Goal: Transaction & Acquisition: Purchase product/service

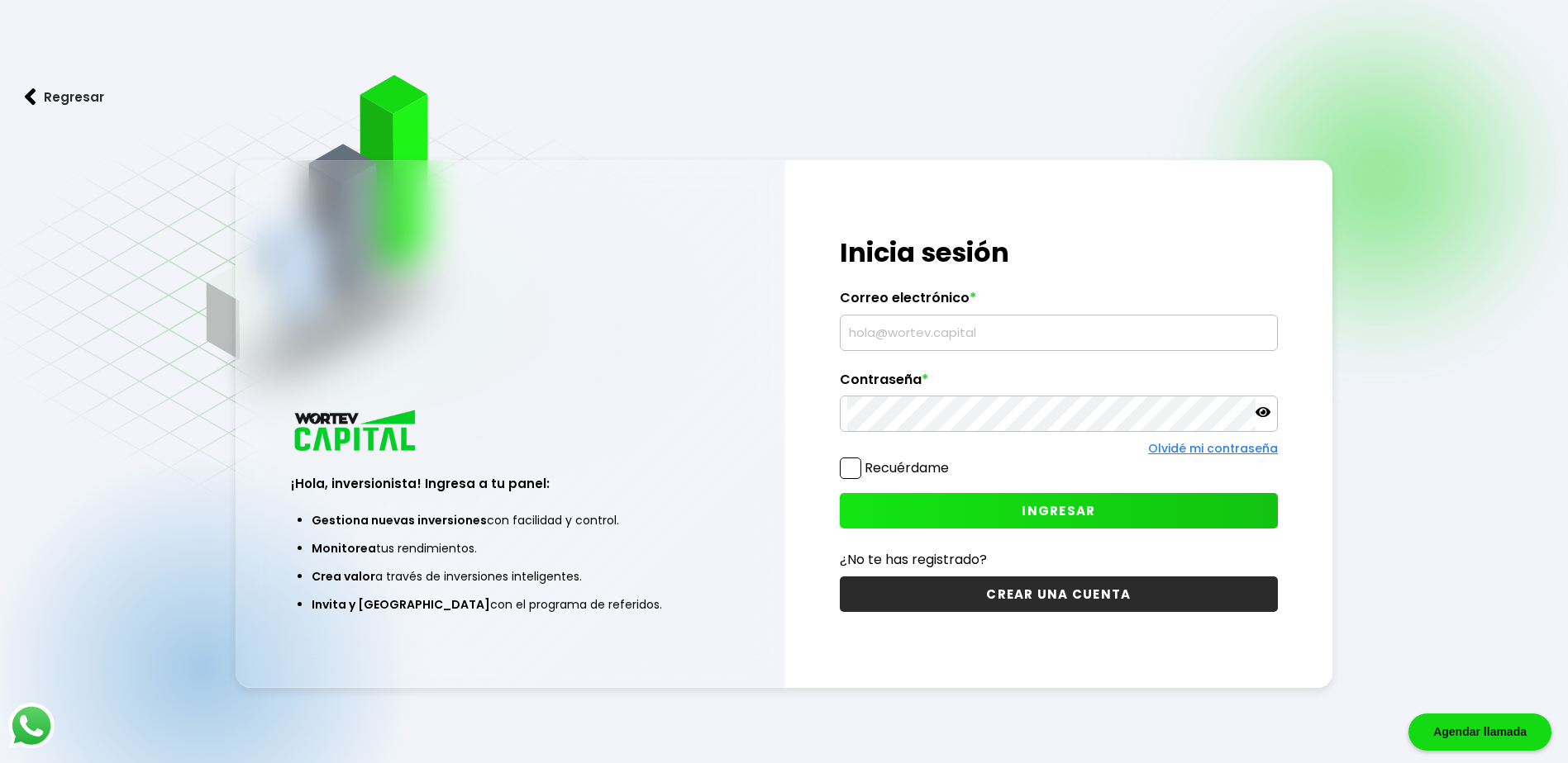
type input "[EMAIL_ADDRESS][DOMAIN_NAME]"
click at [1261, 405] on icon at bounding box center [1262, 412] width 14 height 14
click at [1046, 511] on span "INGRESAR" at bounding box center [1058, 511] width 74 height 17
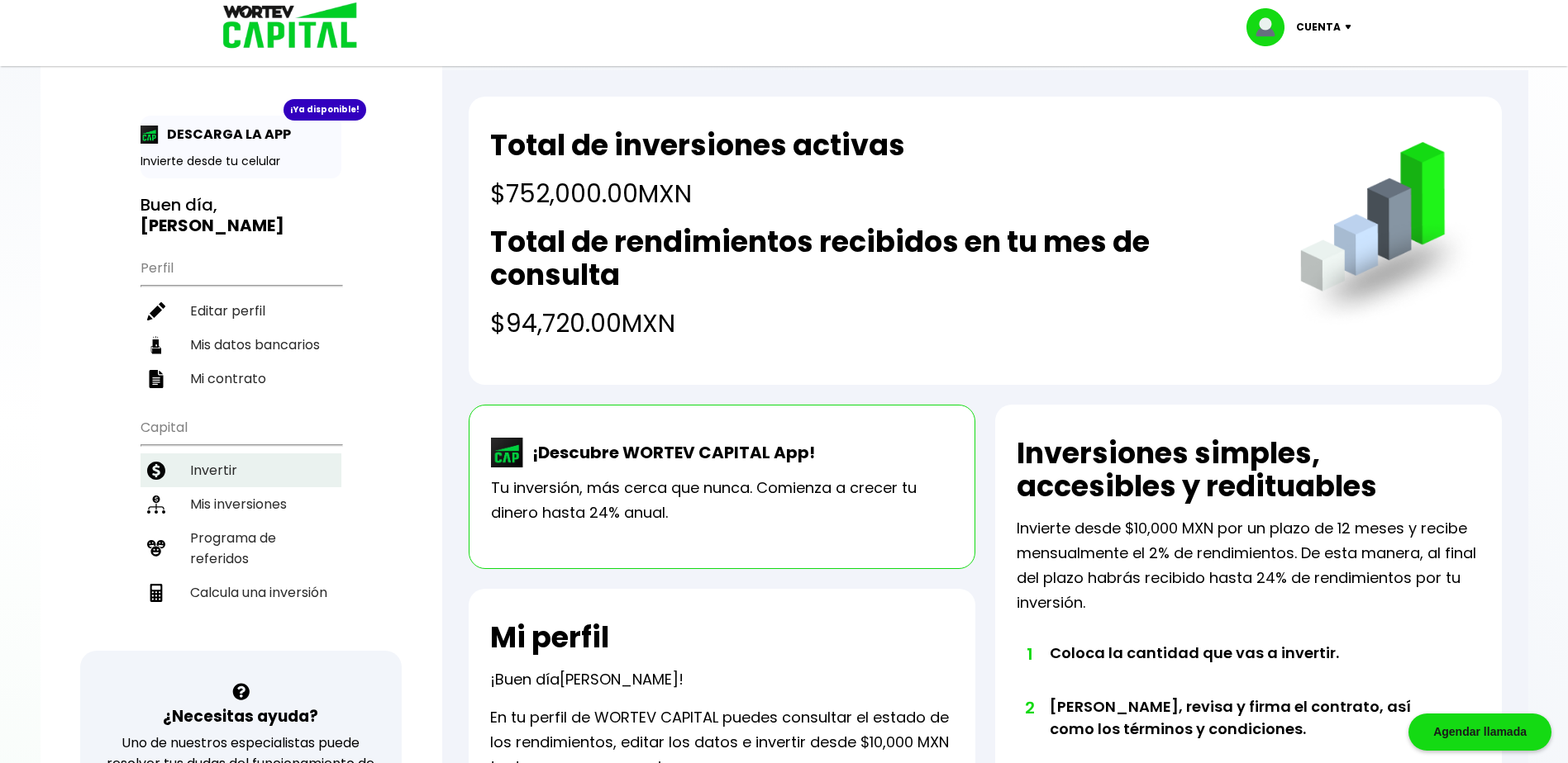
click at [217, 465] on li "Invertir" at bounding box center [240, 470] width 201 height 34
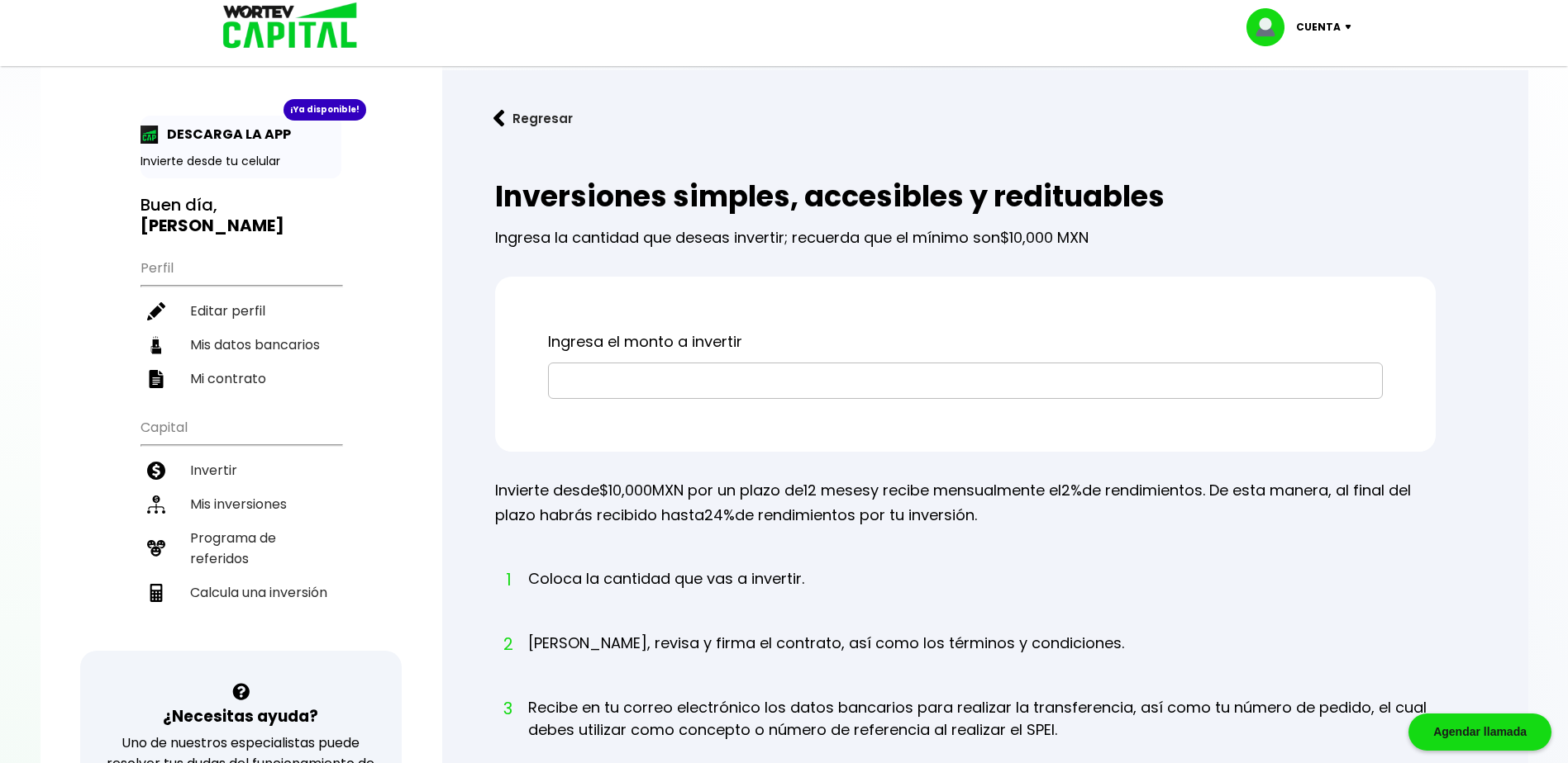
click at [699, 392] on input "text" at bounding box center [965, 381] width 820 height 35
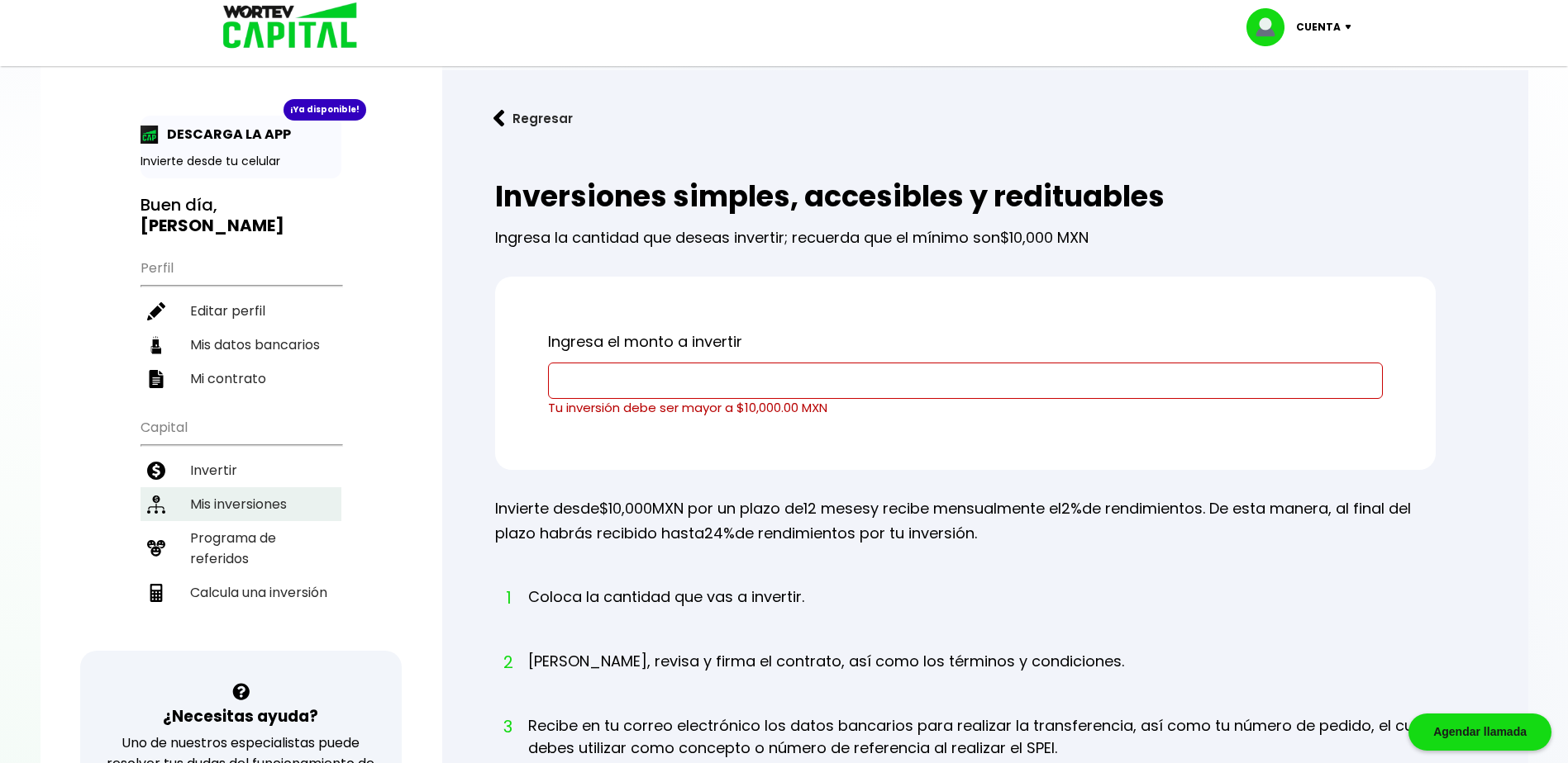
click at [242, 499] on li "Mis inversiones" at bounding box center [240, 504] width 201 height 34
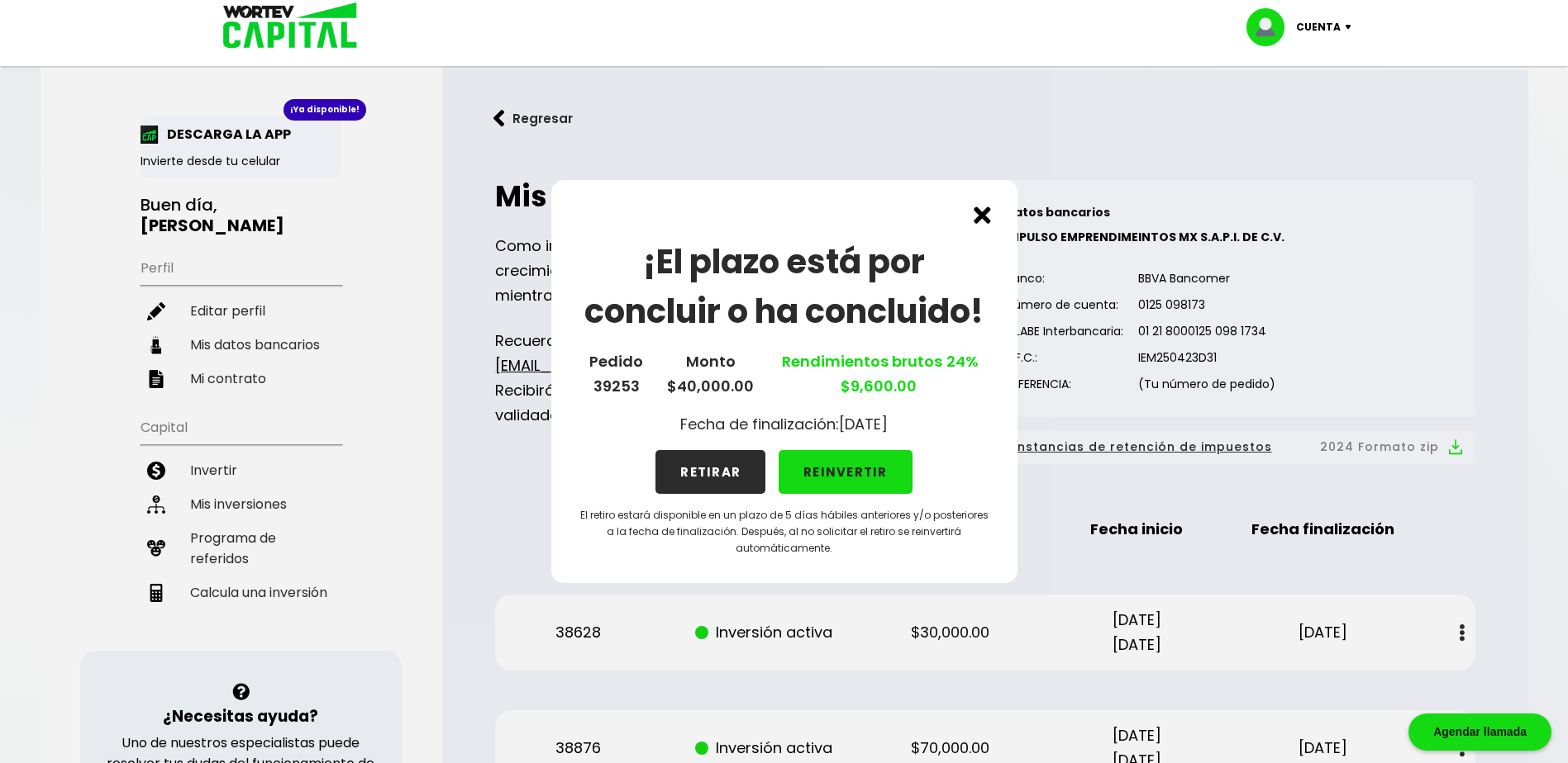
click at [992, 222] on div "¡El plazo está por concluir o ha concluido! Pedido 39253 Monto $40,000.00 Rendi…" at bounding box center [784, 382] width 466 height 403
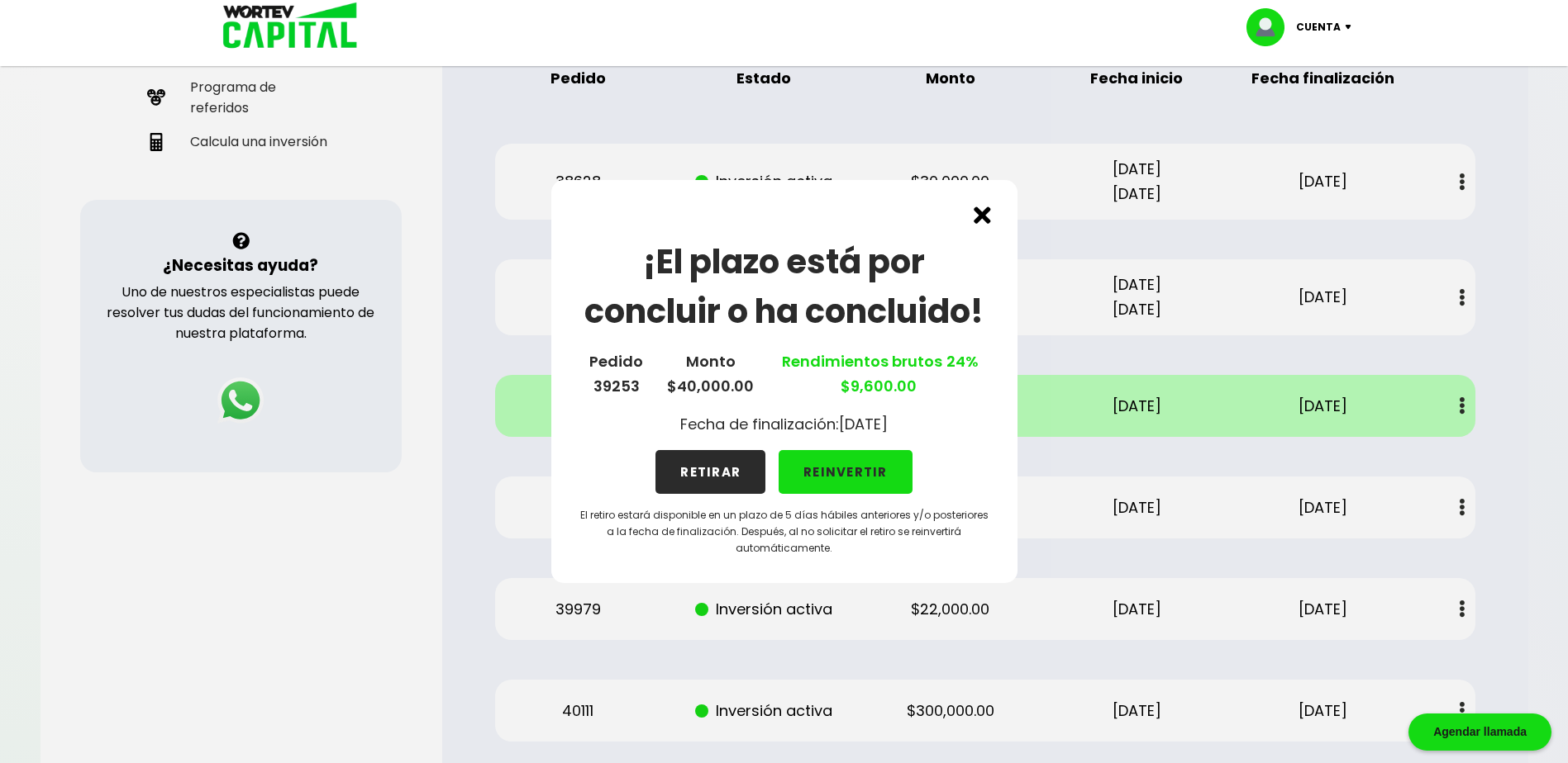
scroll to position [413, 0]
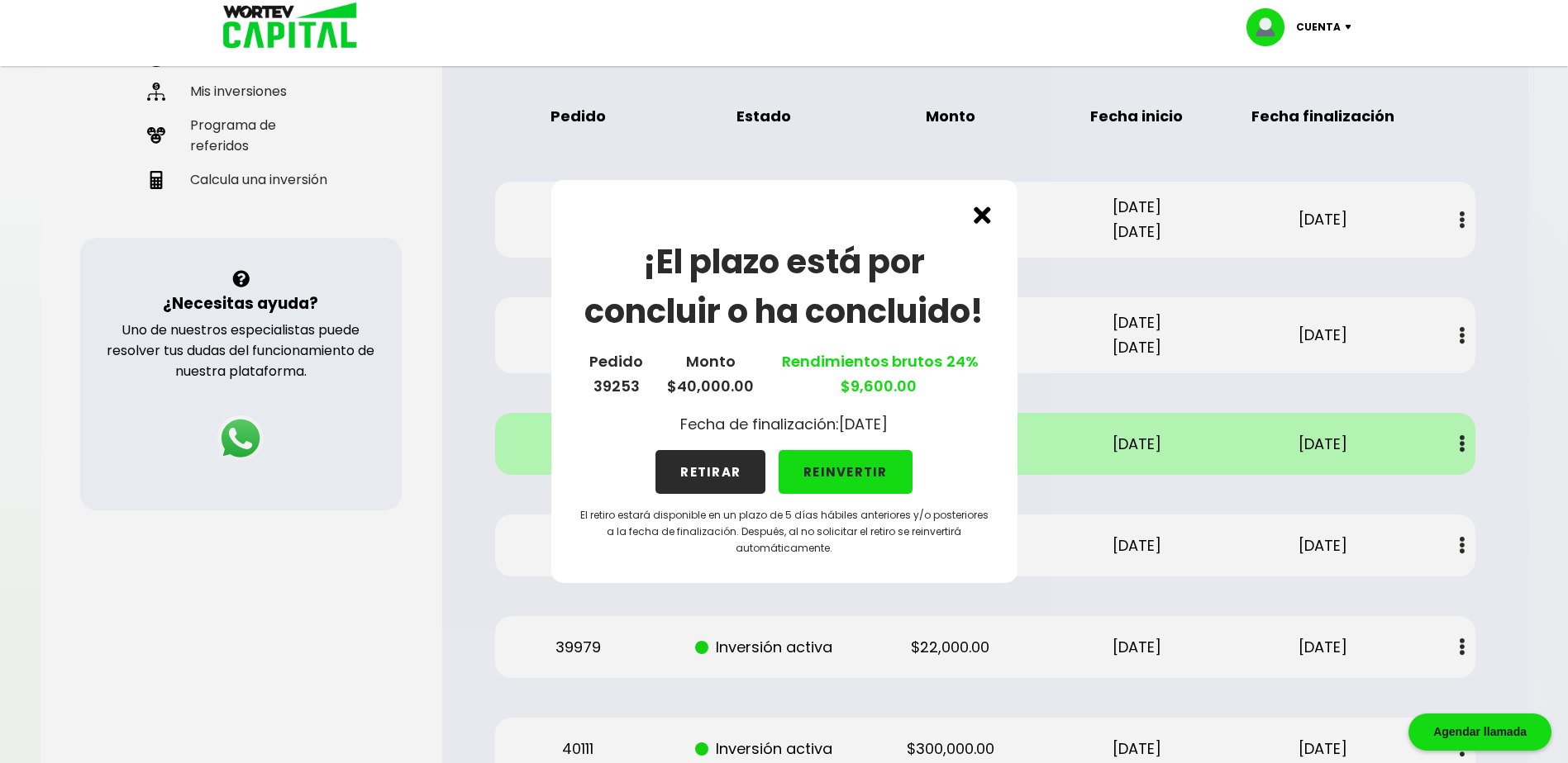
click at [986, 215] on img at bounding box center [982, 215] width 17 height 17
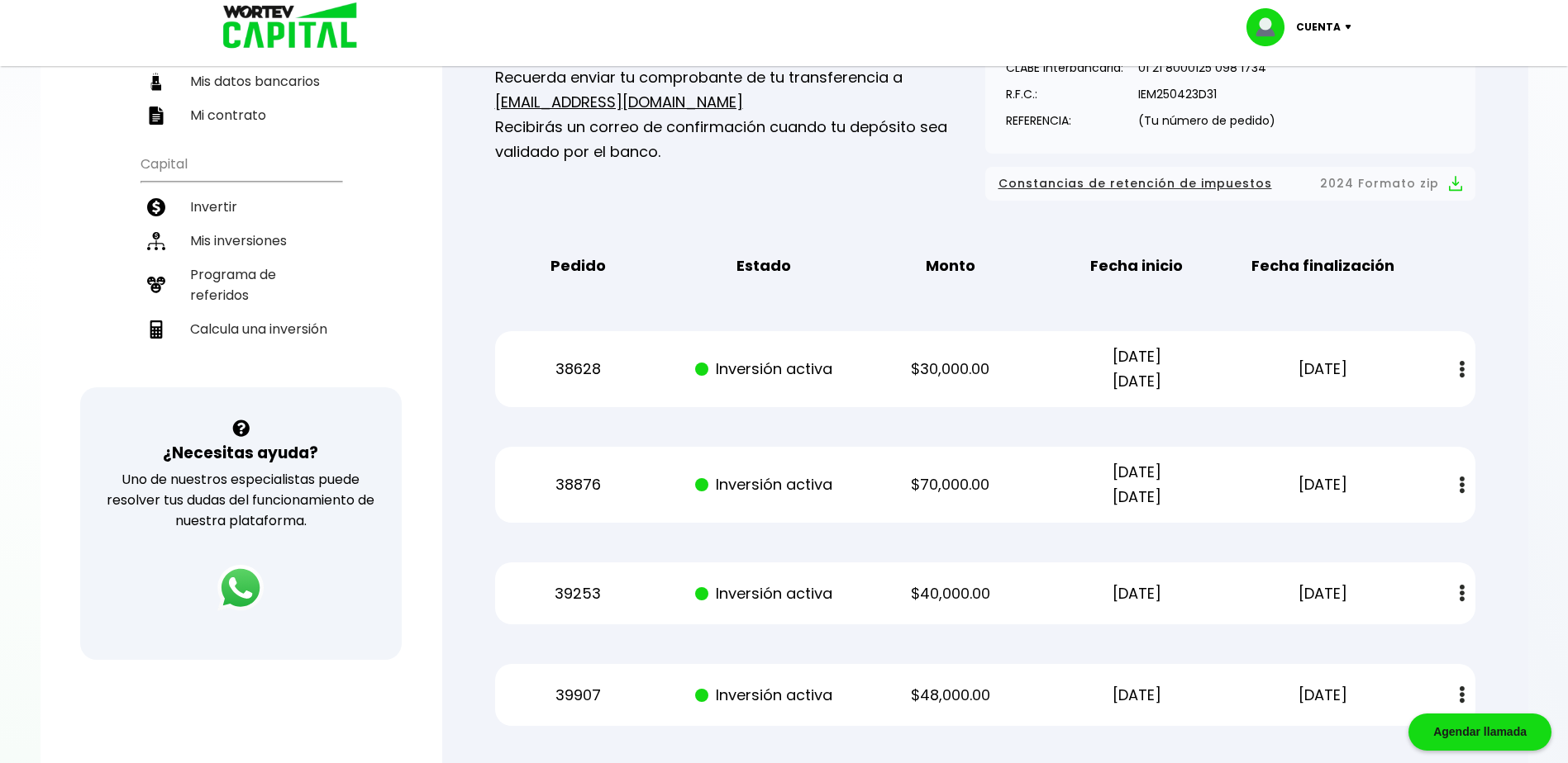
scroll to position [254, 0]
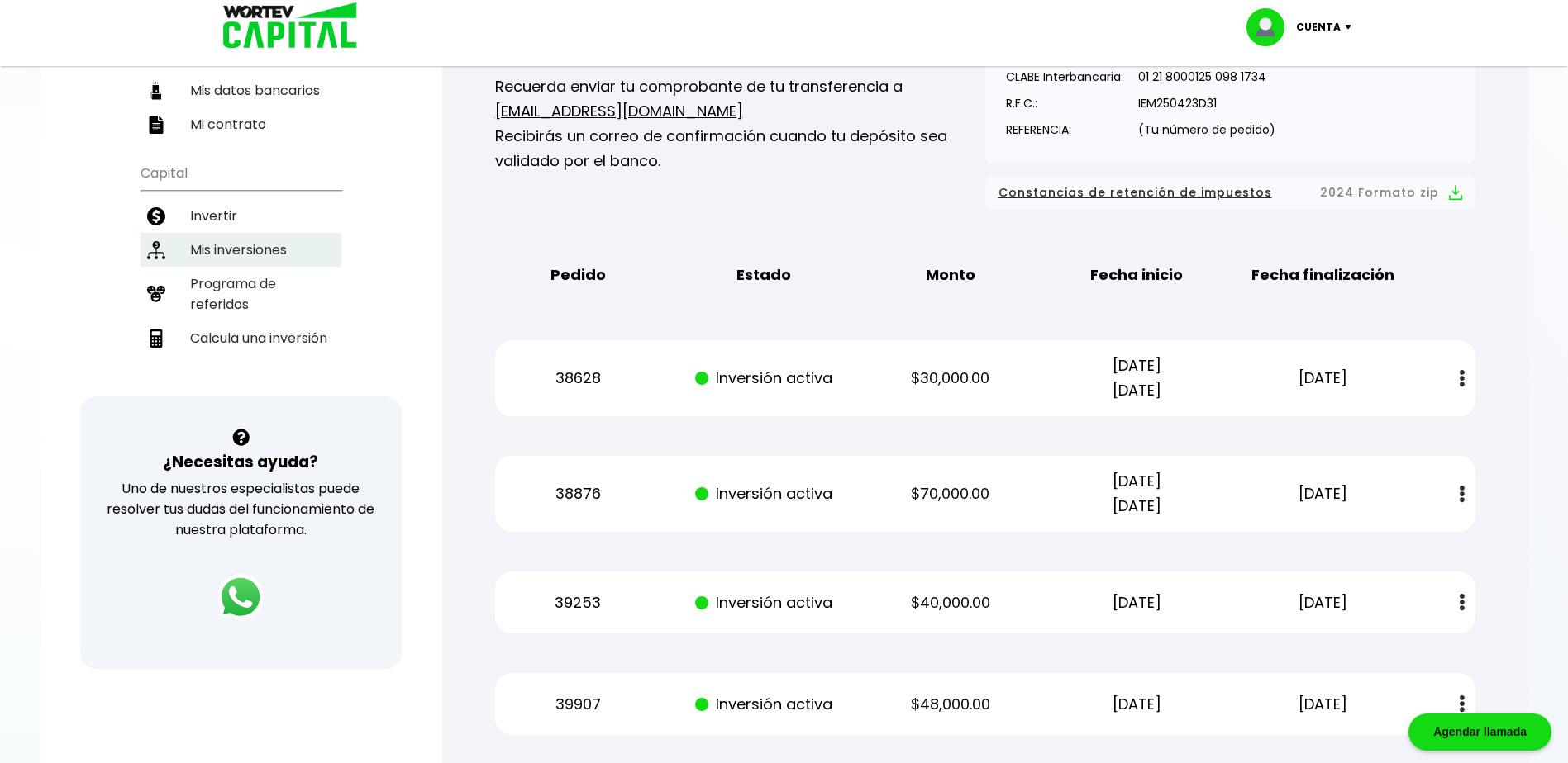
click at [270, 258] on li "Mis inversiones" at bounding box center [240, 250] width 201 height 34
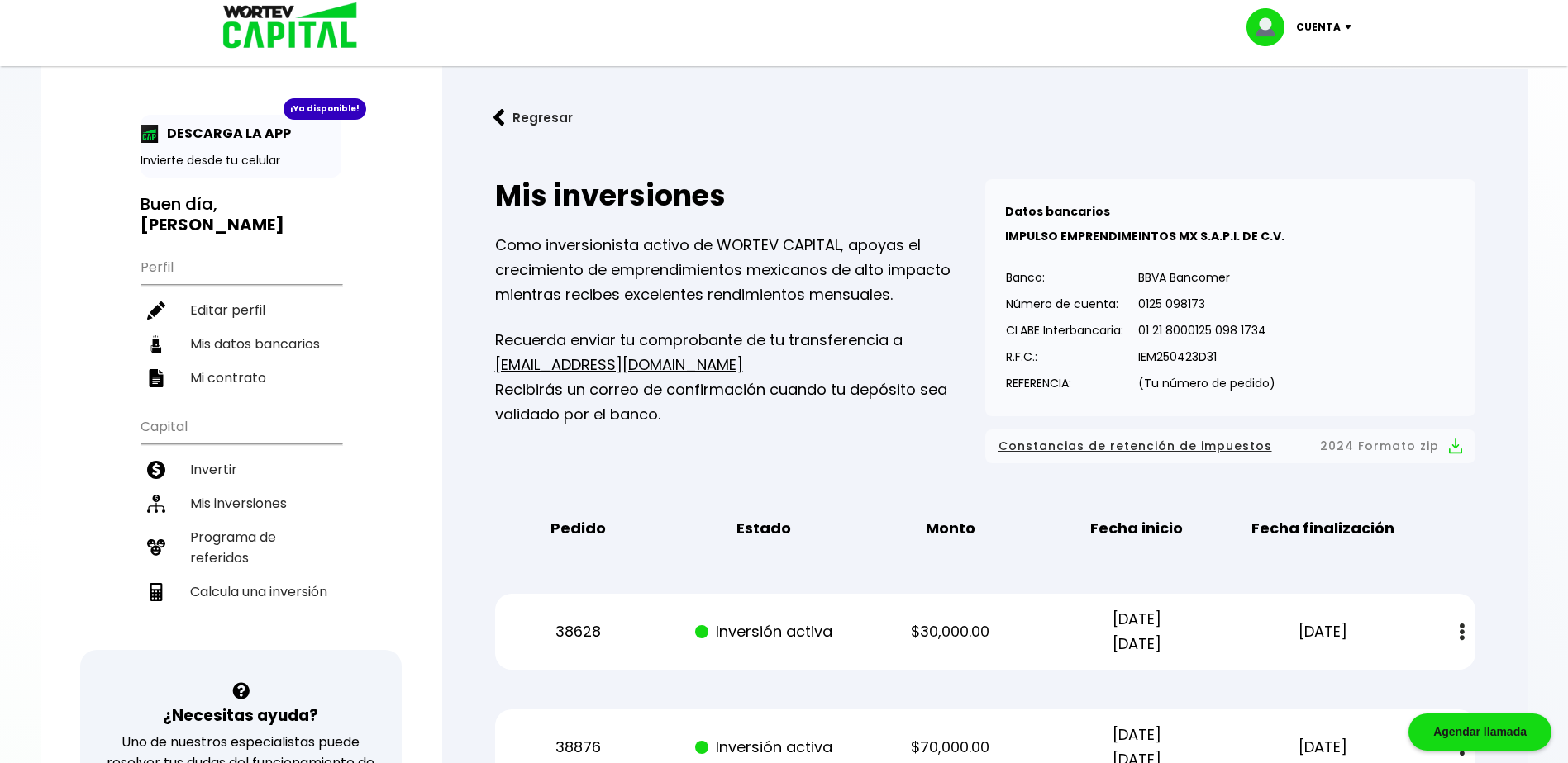
scroll to position [0, 0]
click at [231, 484] on li "Invertir" at bounding box center [240, 470] width 201 height 34
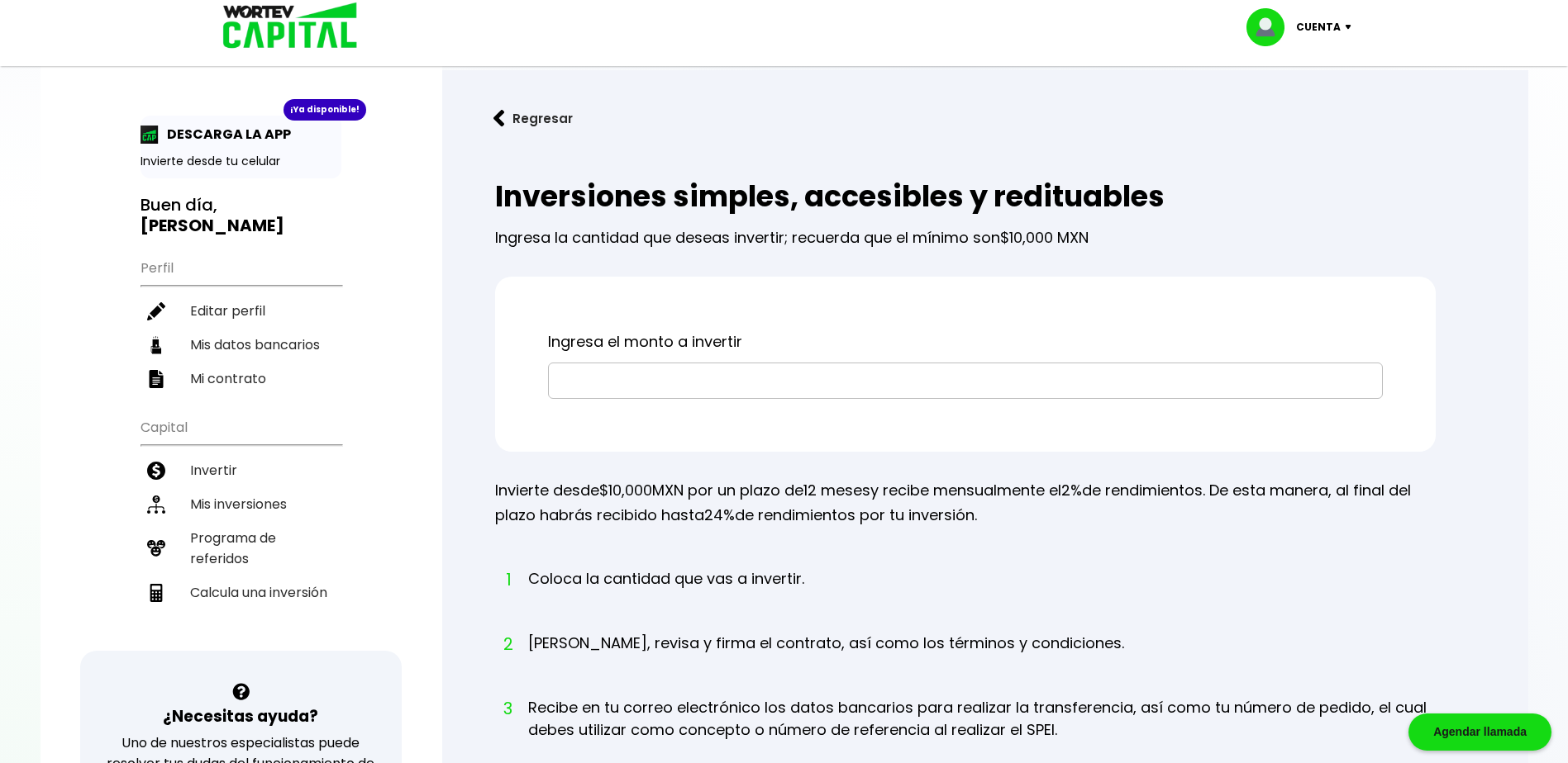
click at [621, 383] on input "text" at bounding box center [965, 381] width 820 height 35
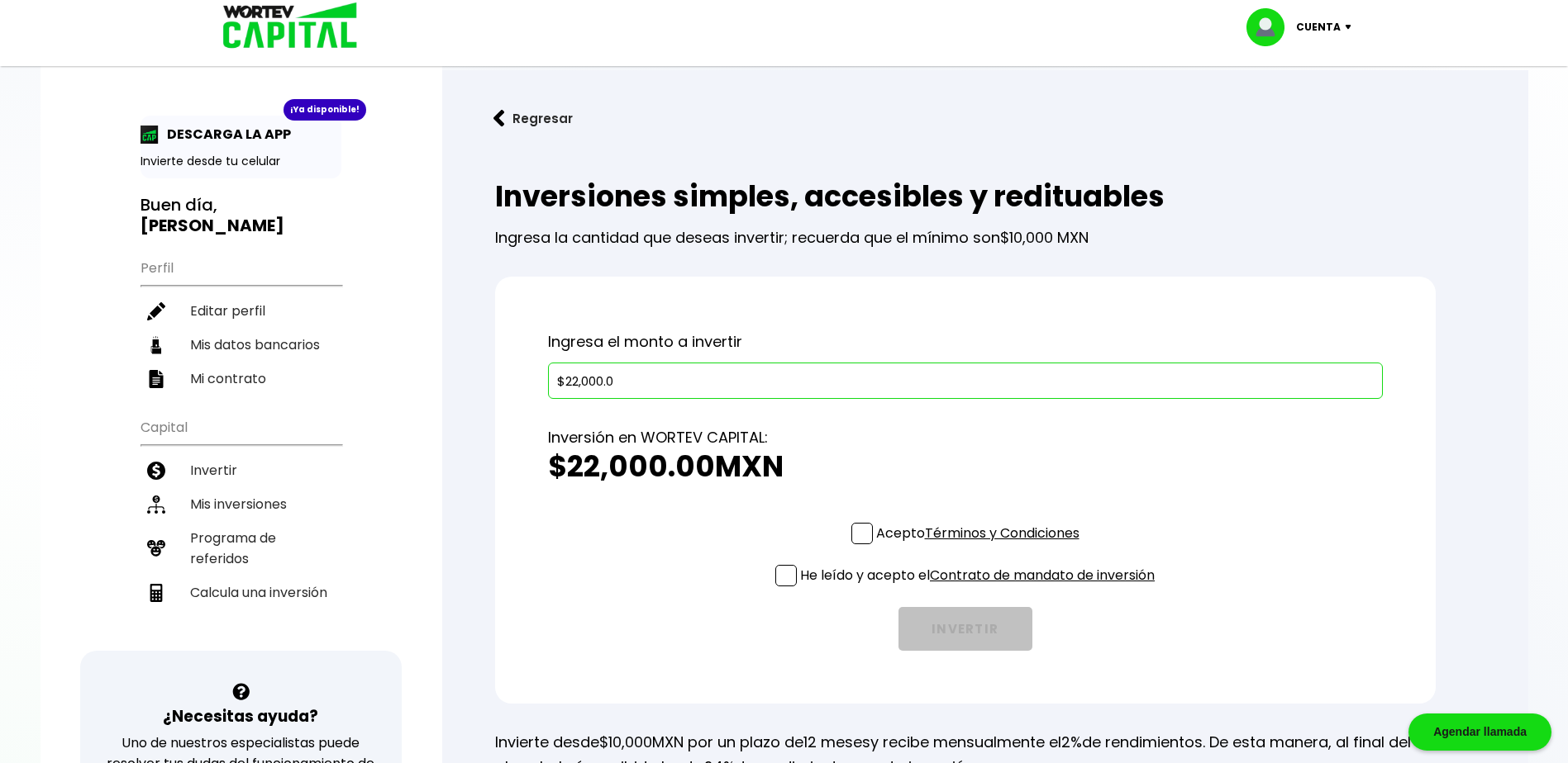
type input "$22,000.0"
click at [1518, 475] on div "Regresar Inversiones simples, accesibles y redituables Ingresa la cantidad que …" at bounding box center [984, 695] width 1086 height 1250
click at [858, 536] on span at bounding box center [862, 534] width 21 height 21
click at [981, 546] on input "Acepto Términos y Condiciones" at bounding box center [981, 546] width 0 height 0
click at [789, 579] on span at bounding box center [785, 576] width 21 height 21
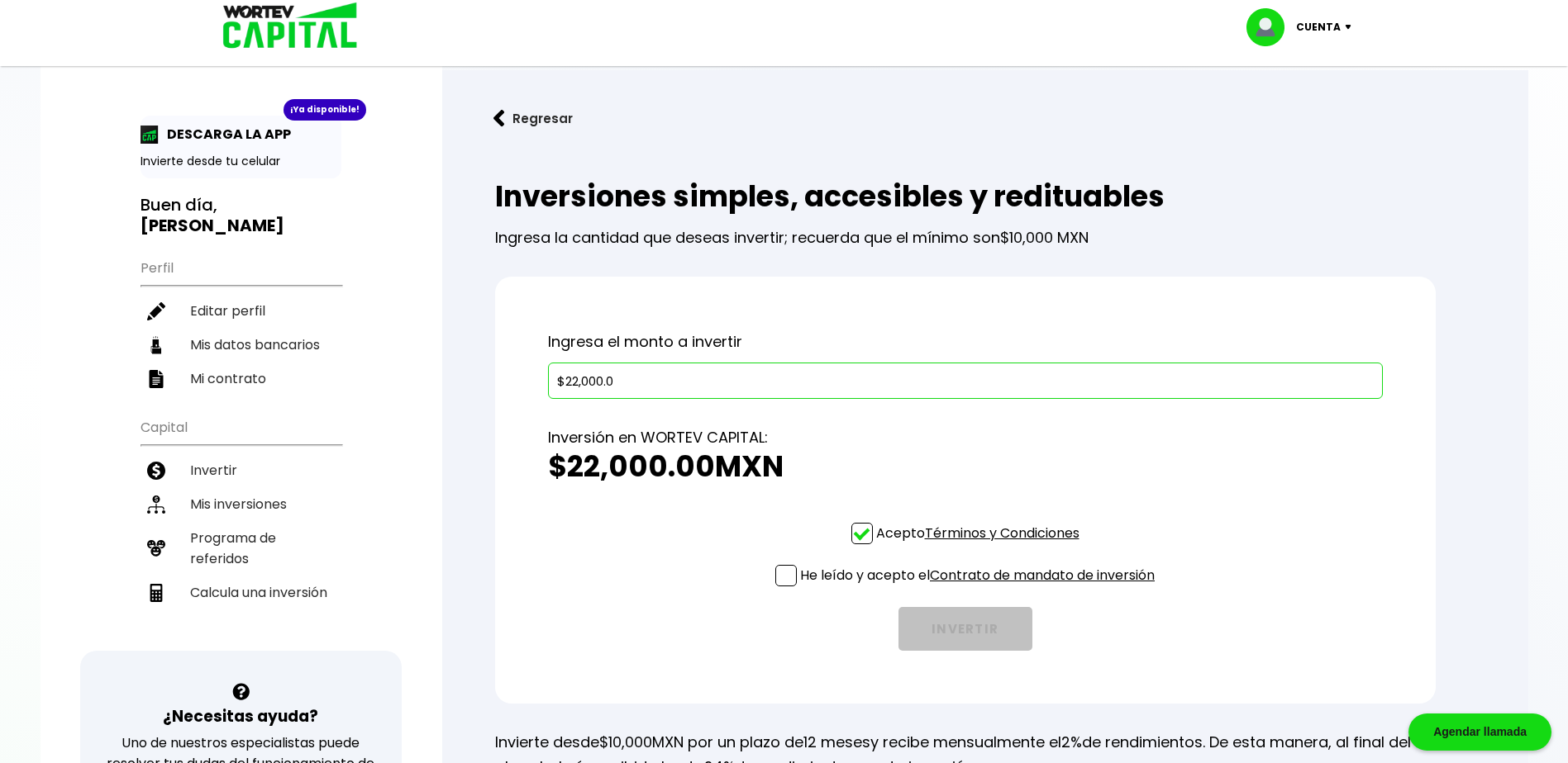
click at [981, 588] on input "He leído y acepto el Contrato de mandato de inversión" at bounding box center [981, 588] width 0 height 0
click at [956, 626] on button "INVERTIR" at bounding box center [965, 630] width 133 height 44
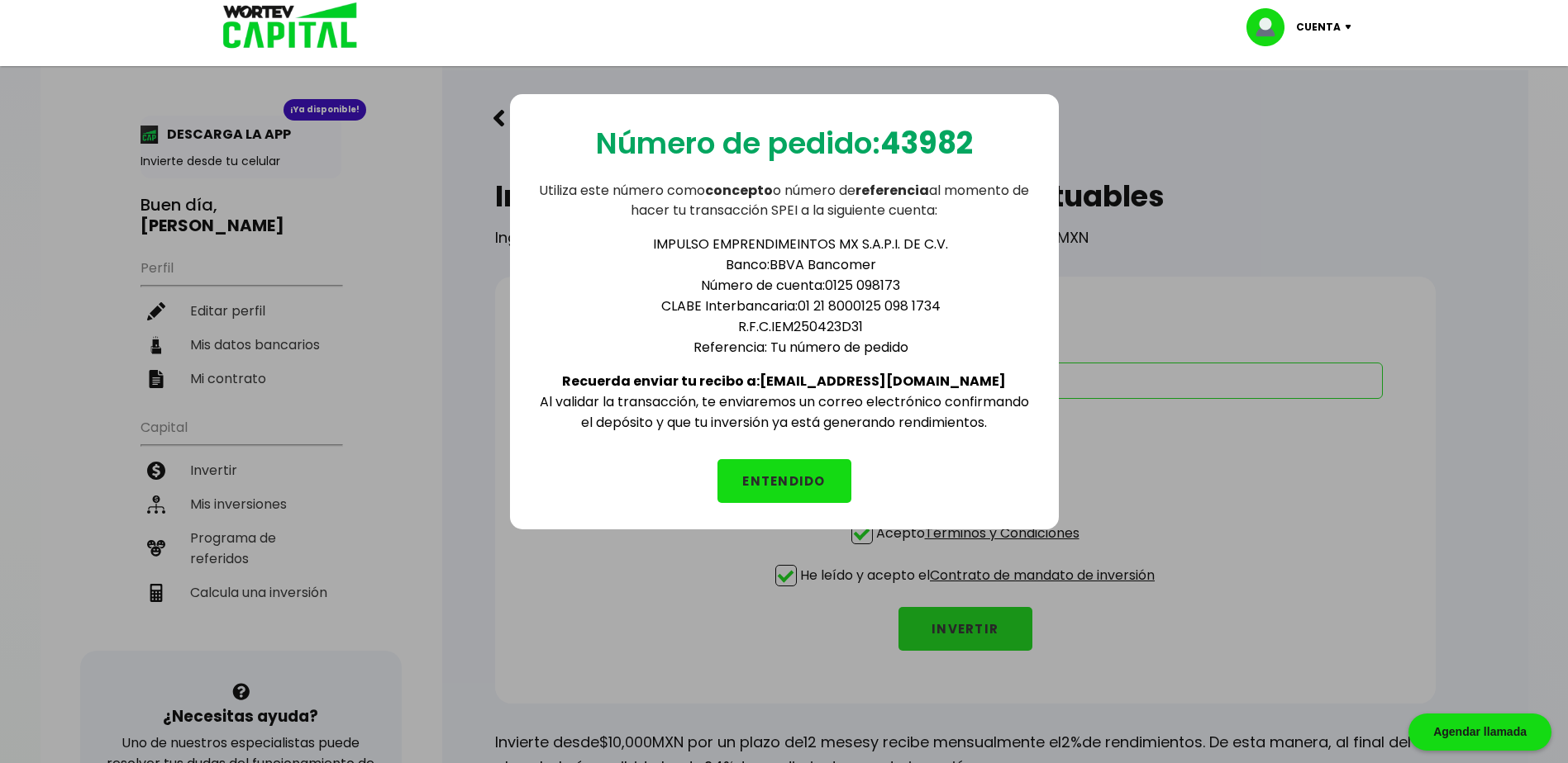
click at [822, 474] on button "ENTENDIDO" at bounding box center [784, 482] width 133 height 44
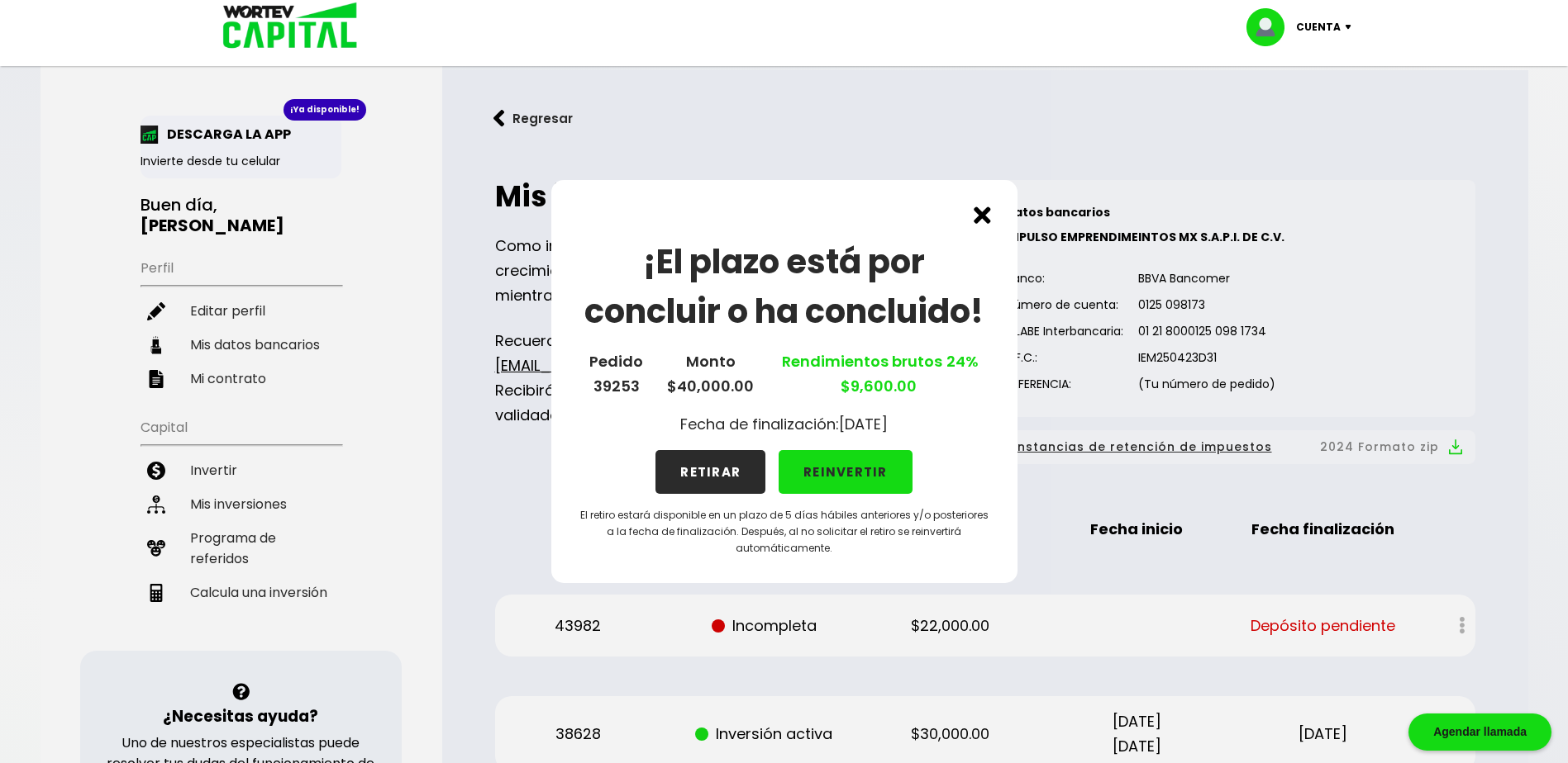
click at [997, 218] on div "¡El plazo está por concluir o ha concluido! Pedido 39253 Monto $40,000.00 Rendi…" at bounding box center [784, 382] width 466 height 403
click at [970, 219] on div "¡El plazo está por concluir o ha concluido! Pedido 39253 Monto $40,000.00 Rendi…" at bounding box center [784, 382] width 466 height 403
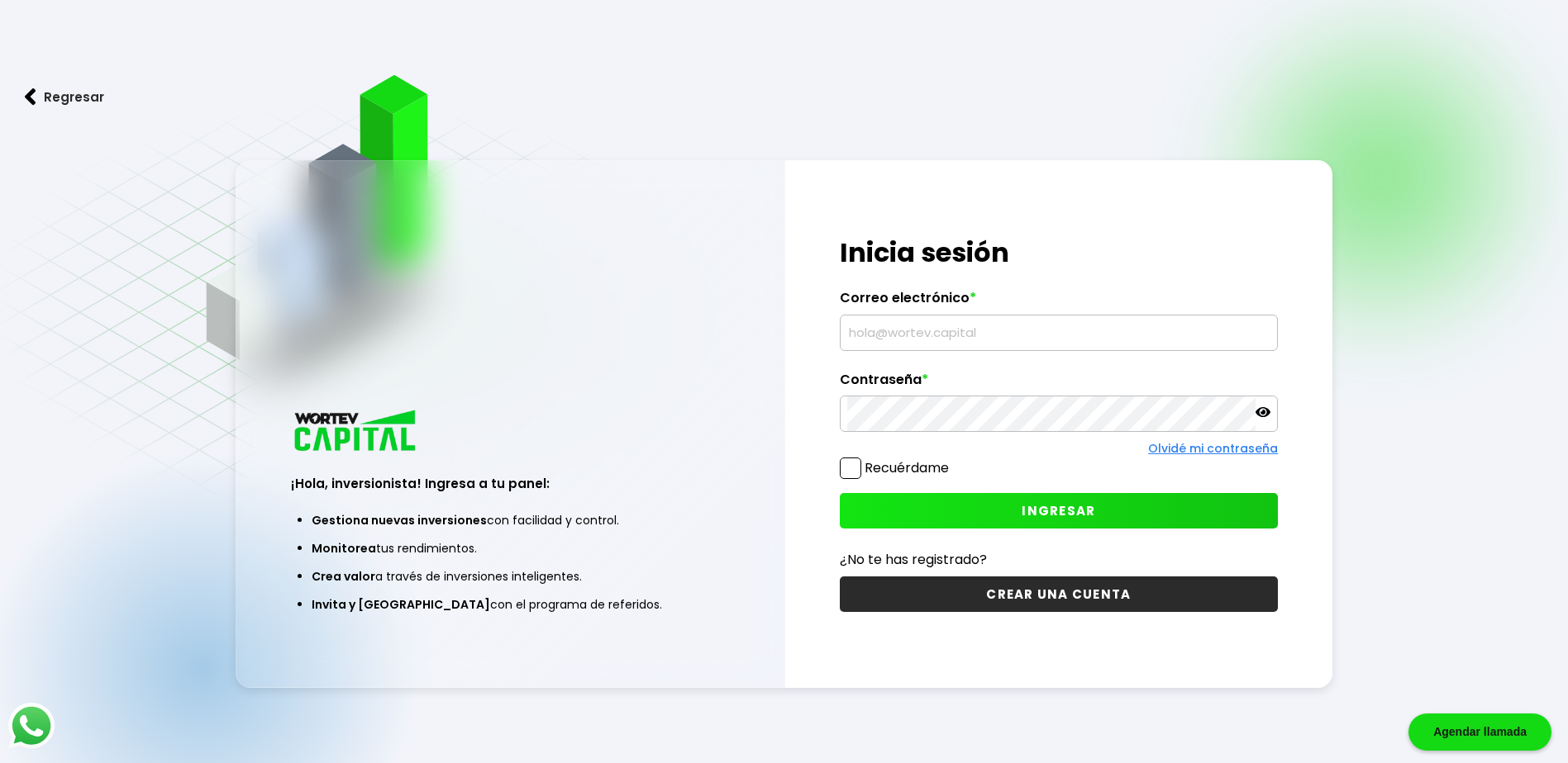
type input "[EMAIL_ADDRESS][DOMAIN_NAME]"
click at [1057, 516] on span "INGRESAR" at bounding box center [1058, 511] width 74 height 17
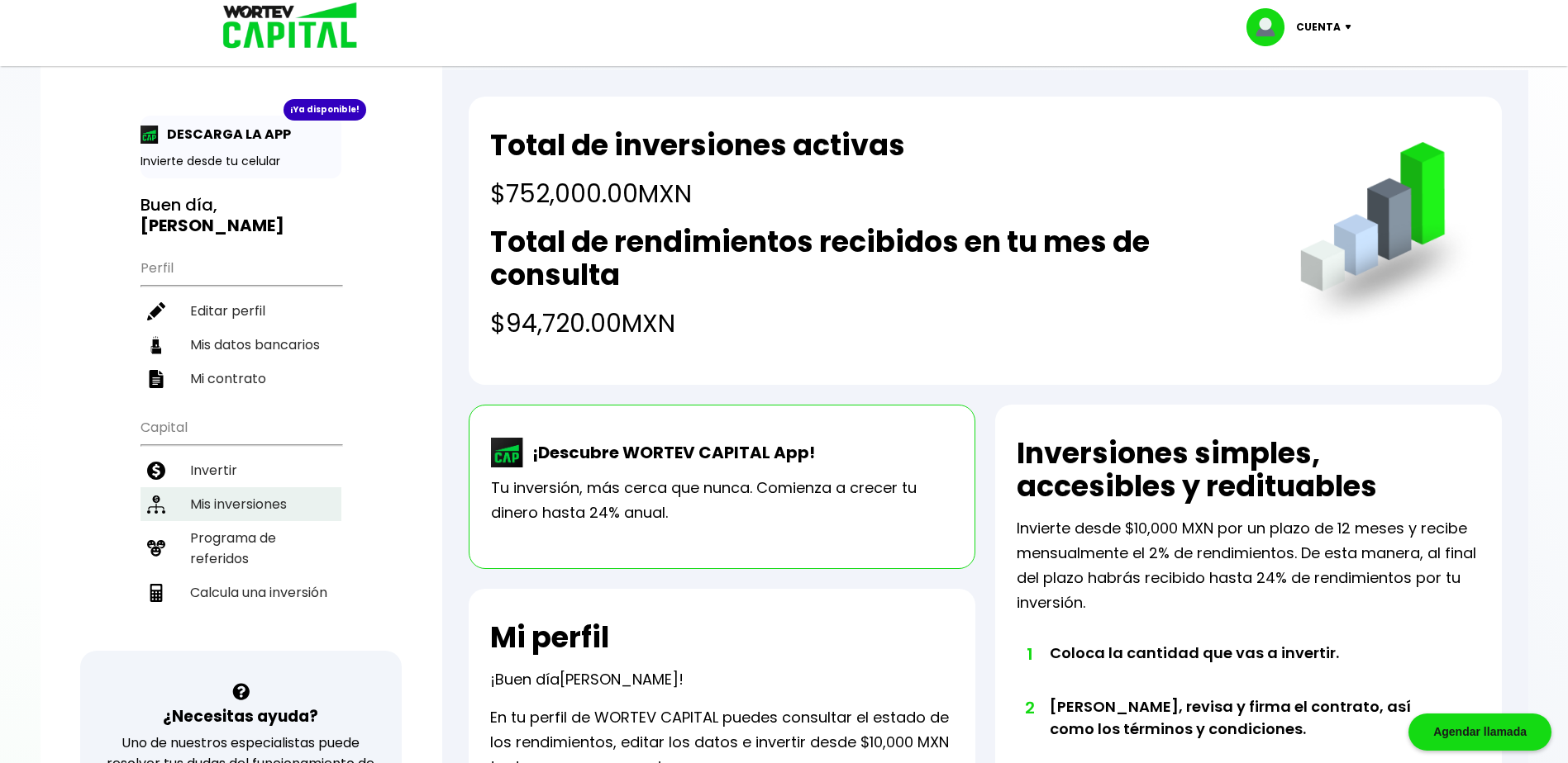
click at [270, 501] on li "Mis inversiones" at bounding box center [240, 504] width 201 height 34
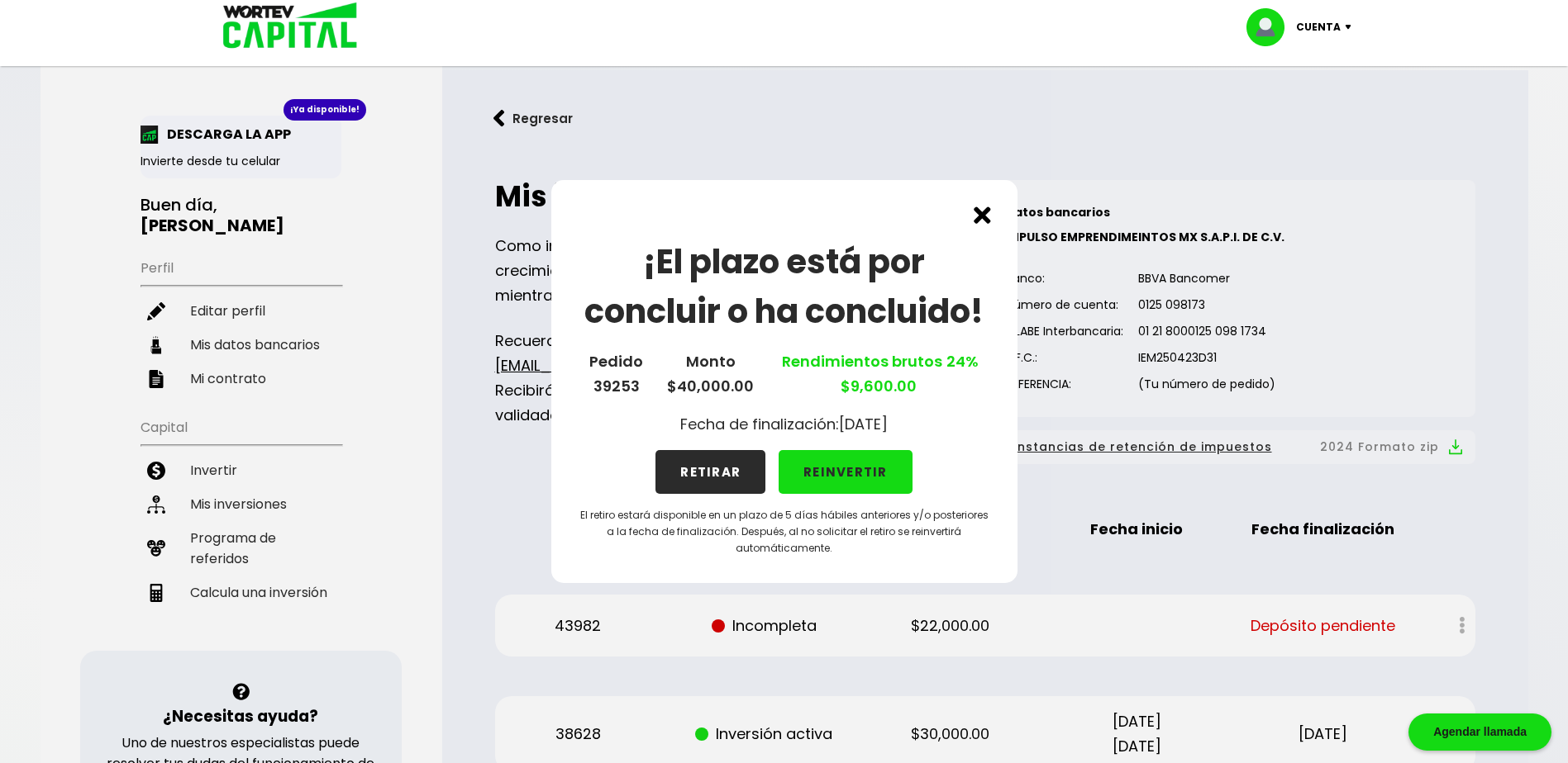
click at [983, 217] on img at bounding box center [982, 215] width 17 height 17
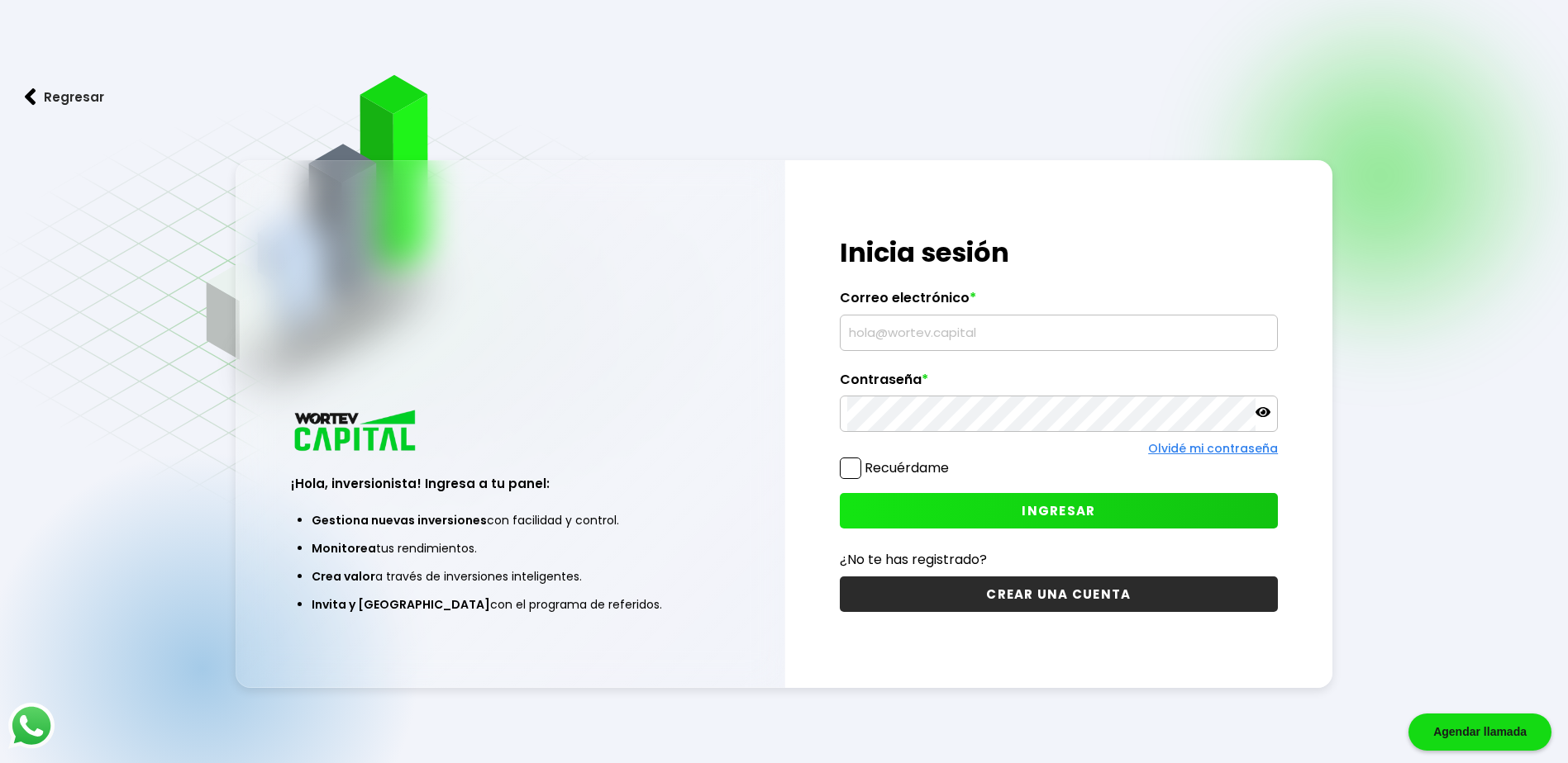
type input "[EMAIL_ADDRESS][DOMAIN_NAME]"
click at [1033, 515] on span "INGRESAR" at bounding box center [1058, 511] width 74 height 17
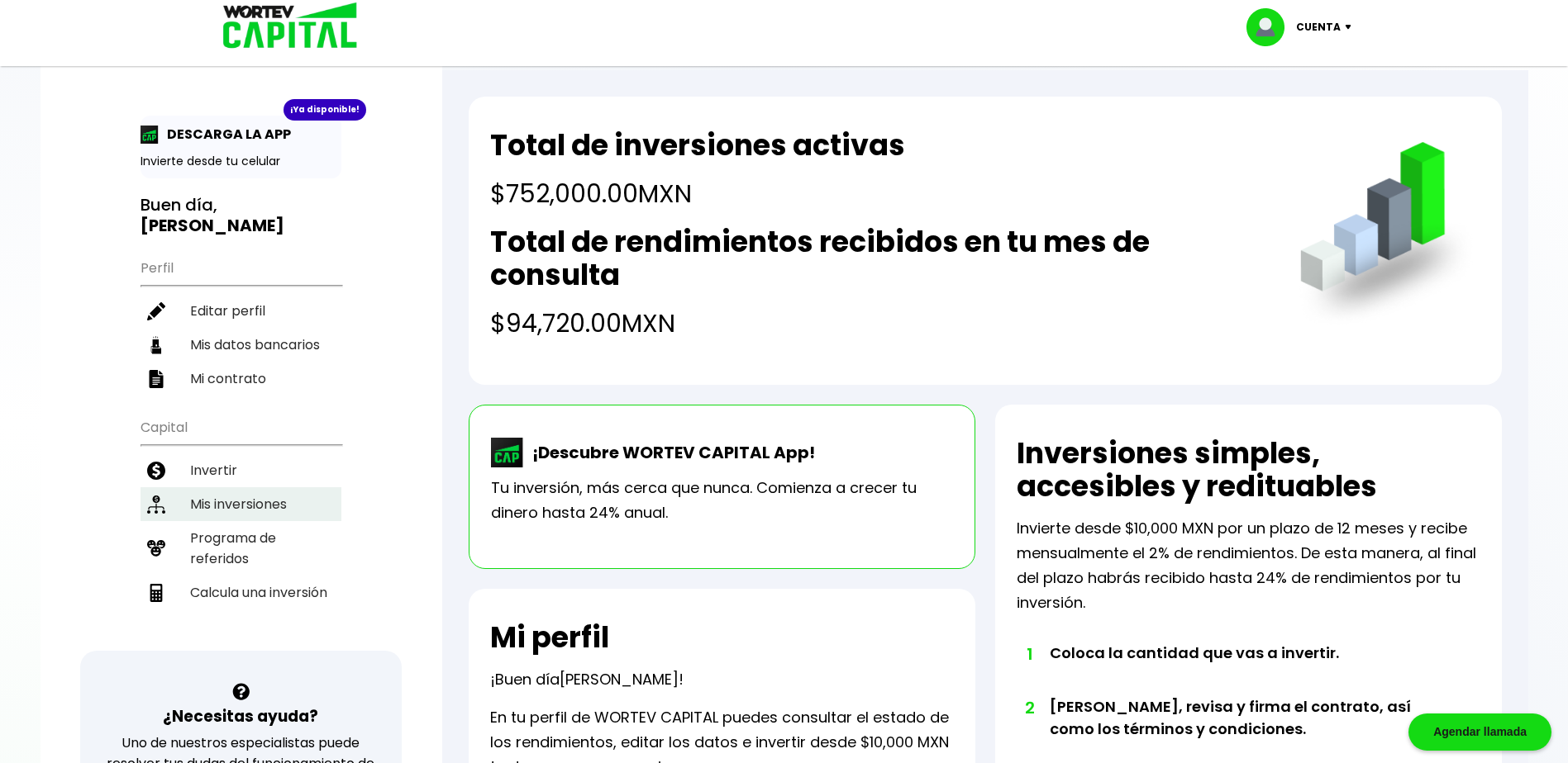
click at [246, 512] on li "Mis inversiones" at bounding box center [240, 504] width 201 height 34
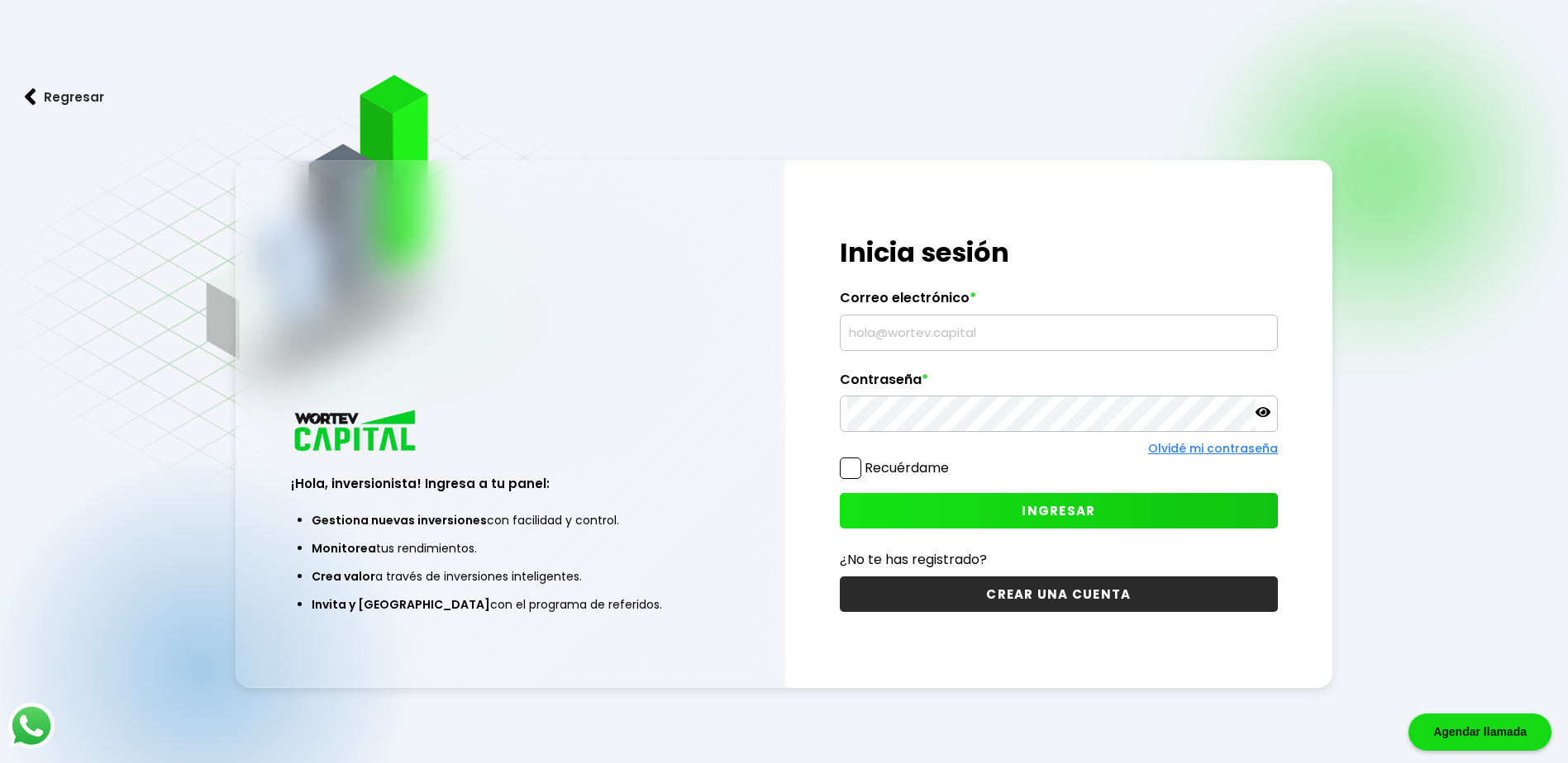
type input "[EMAIL_ADDRESS][DOMAIN_NAME]"
click at [1059, 501] on button "INGRESAR" at bounding box center [1059, 511] width 438 height 36
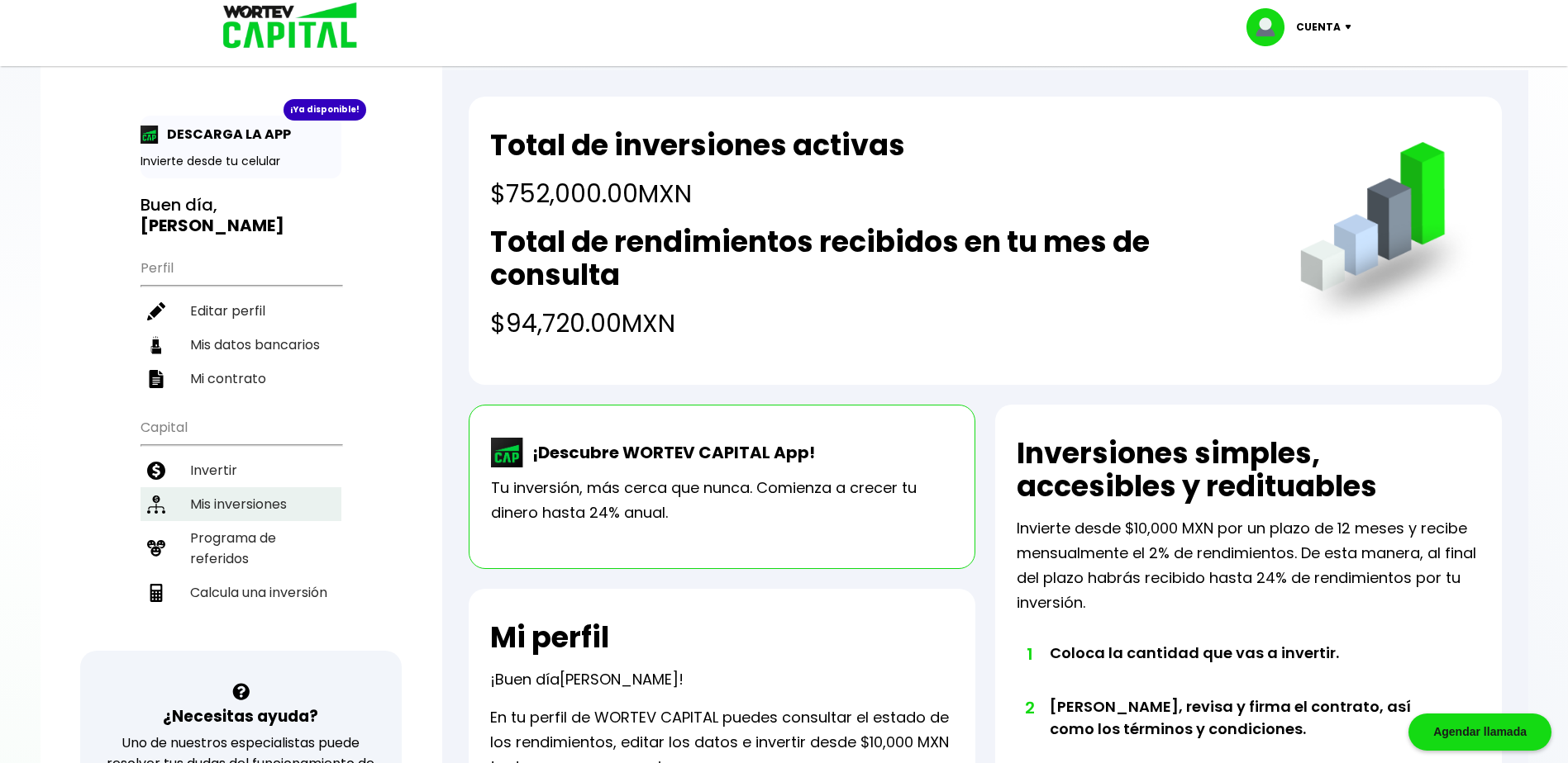
click at [212, 499] on li "Mis inversiones" at bounding box center [240, 504] width 201 height 34
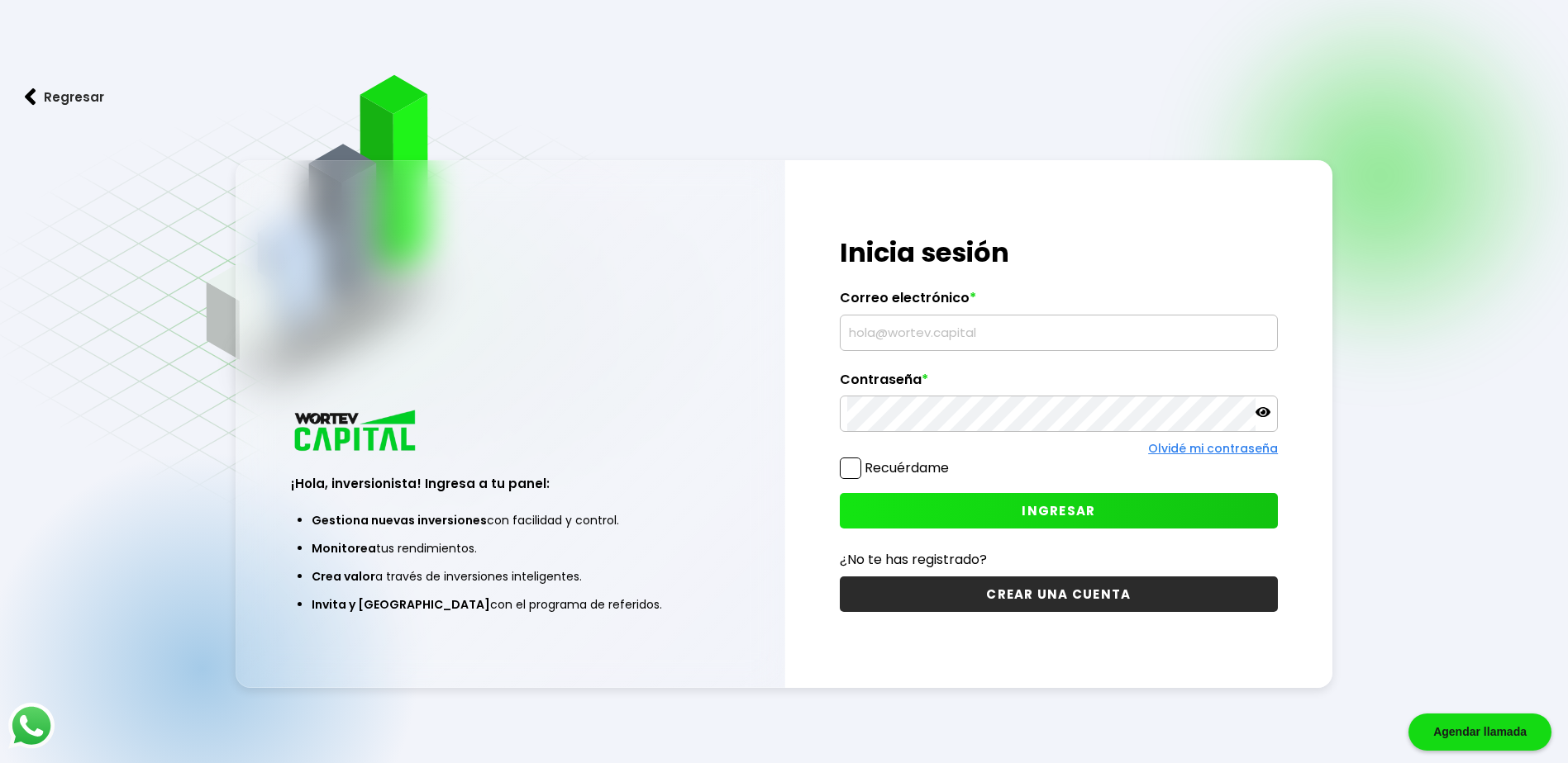
type input "[EMAIL_ADDRESS][DOMAIN_NAME]"
click at [1052, 504] on span "INGRESAR" at bounding box center [1058, 511] width 74 height 17
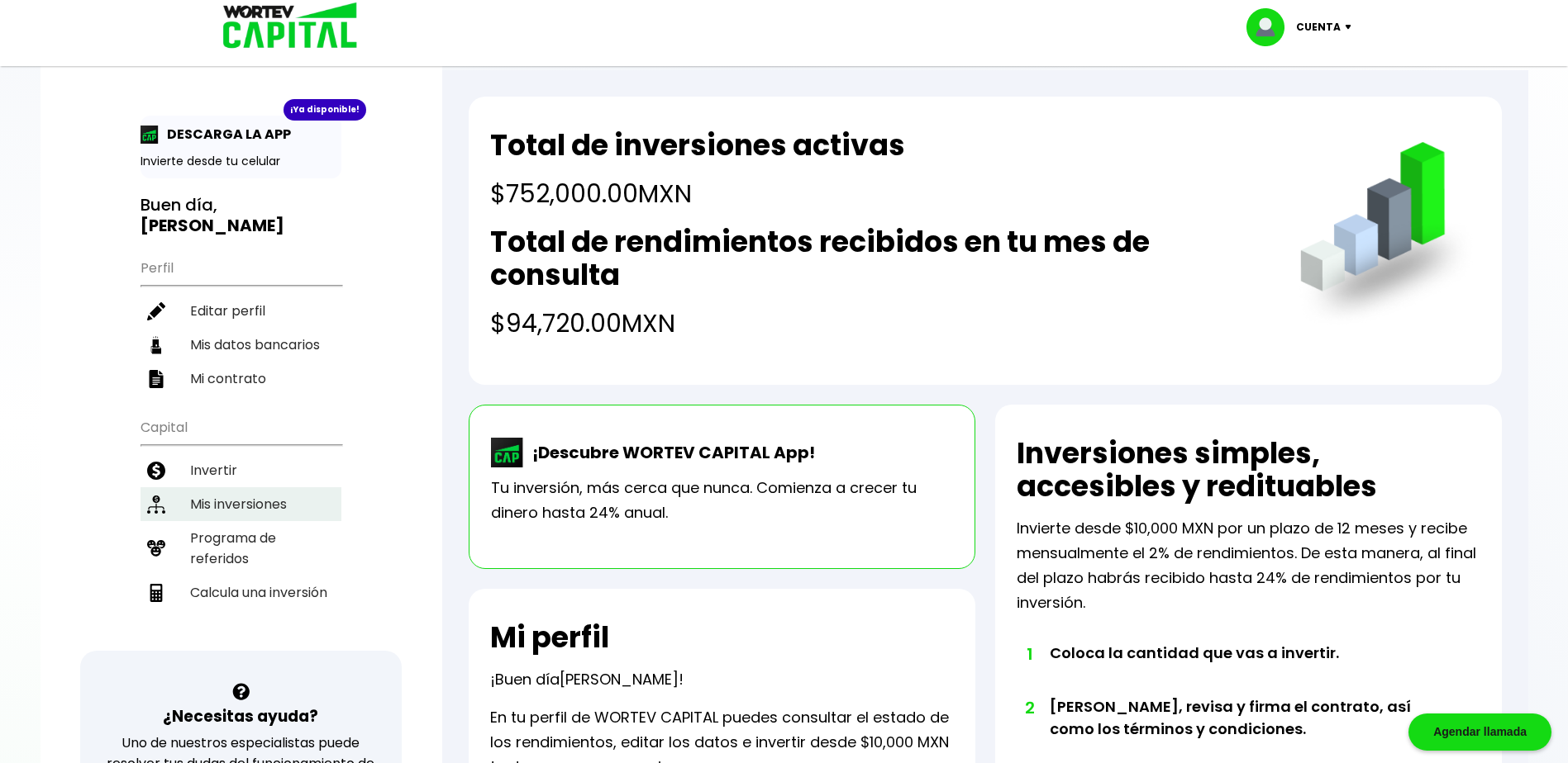
click at [228, 501] on li "Mis inversiones" at bounding box center [240, 504] width 201 height 34
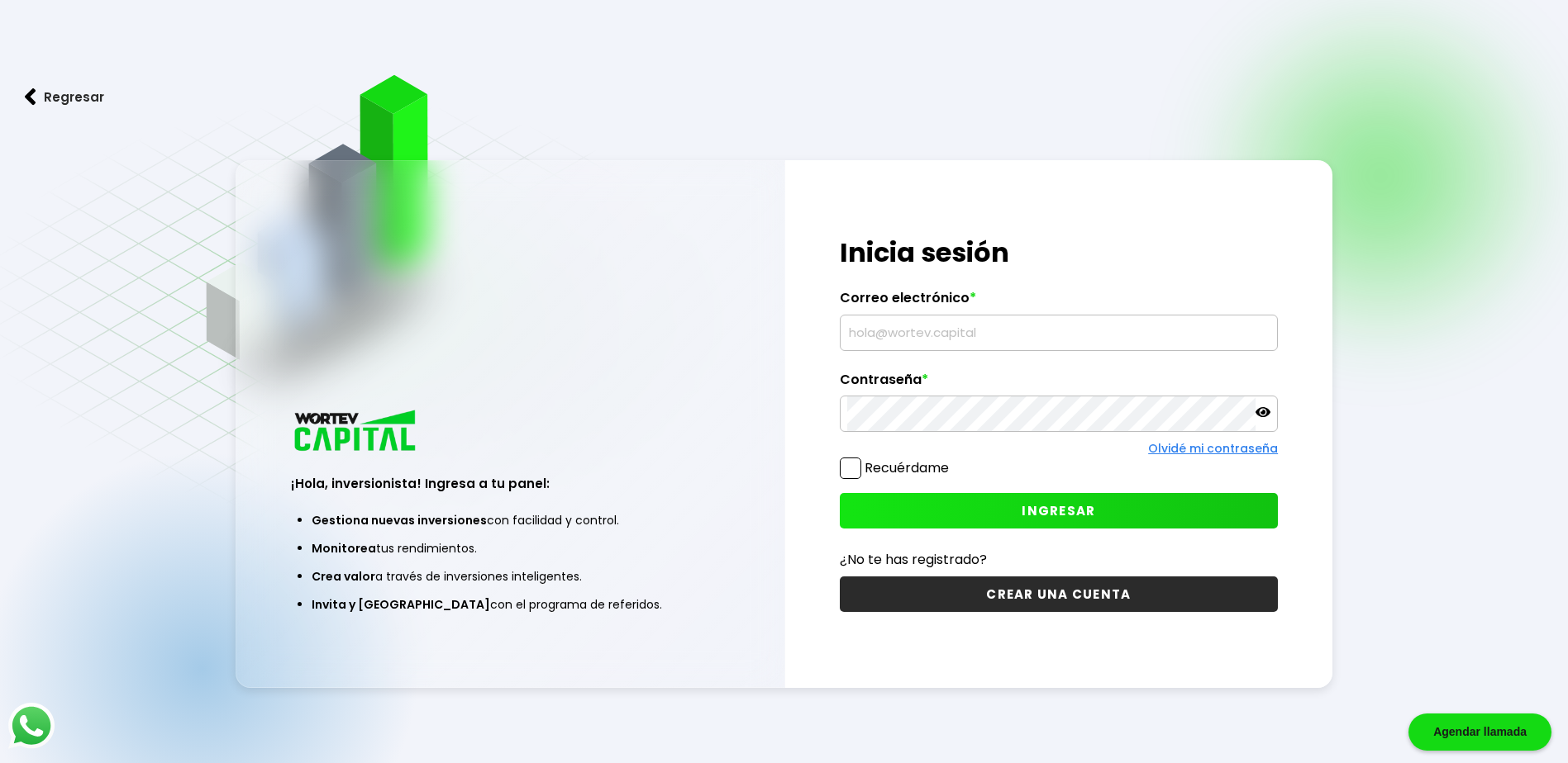
type input "[EMAIL_ADDRESS][DOMAIN_NAME]"
click at [1007, 513] on button "INGRESAR" at bounding box center [1059, 511] width 438 height 36
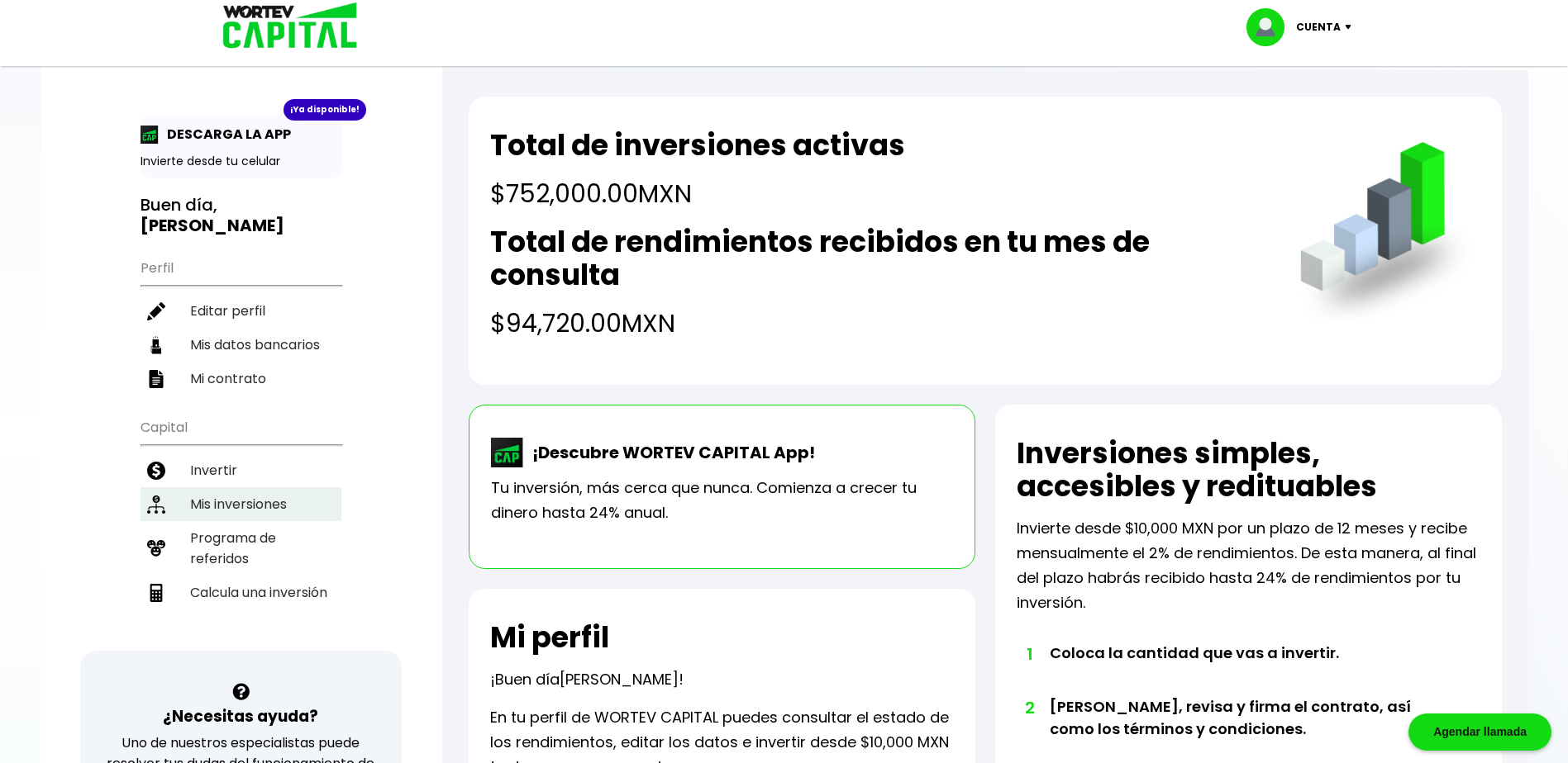
click at [206, 496] on li "Mis inversiones" at bounding box center [240, 504] width 201 height 34
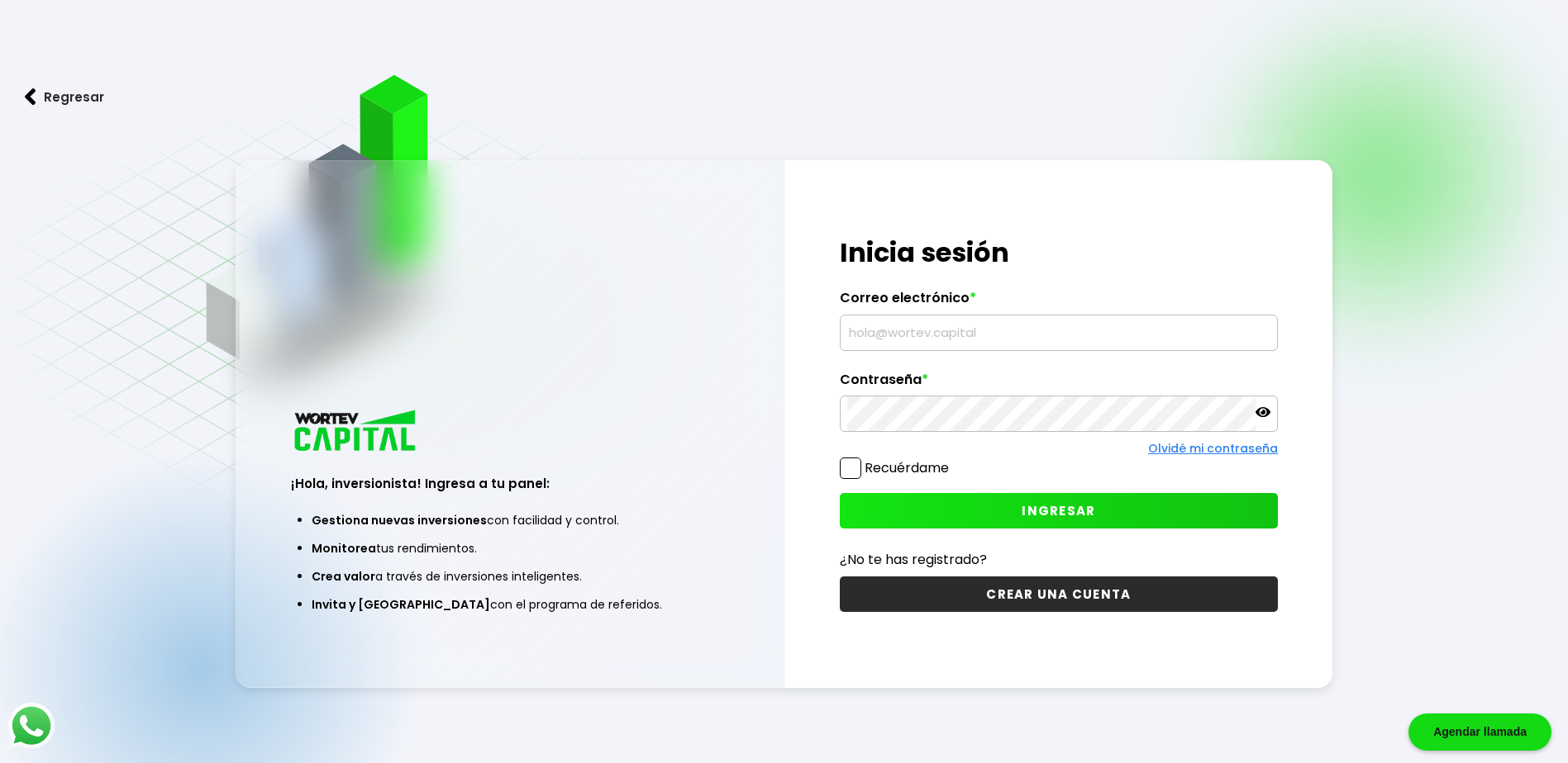
type input "[EMAIL_ADDRESS][DOMAIN_NAME]"
click at [1087, 515] on span "INGRESAR" at bounding box center [1058, 511] width 74 height 17
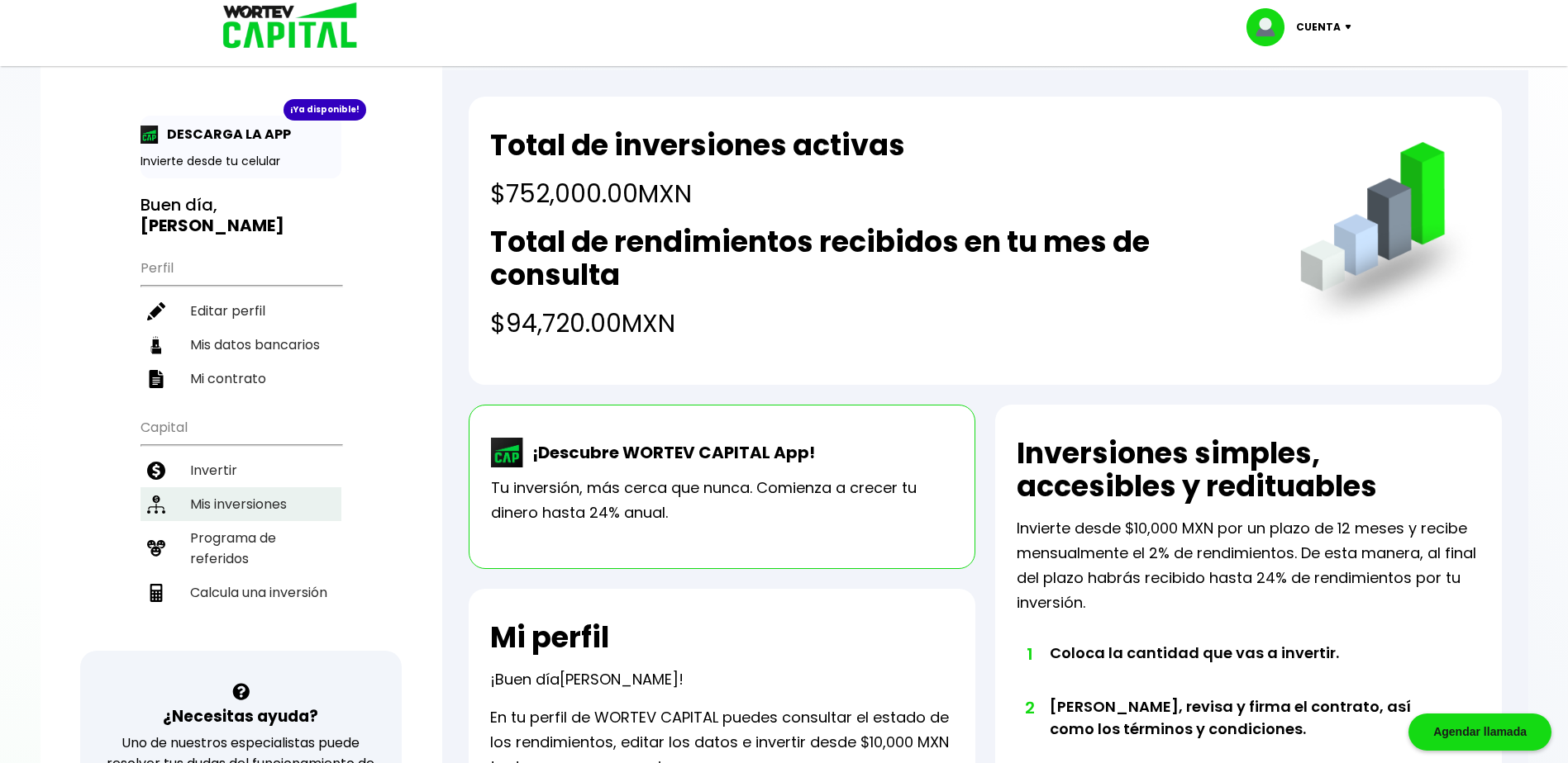
click at [246, 499] on li "Mis inversiones" at bounding box center [240, 504] width 201 height 34
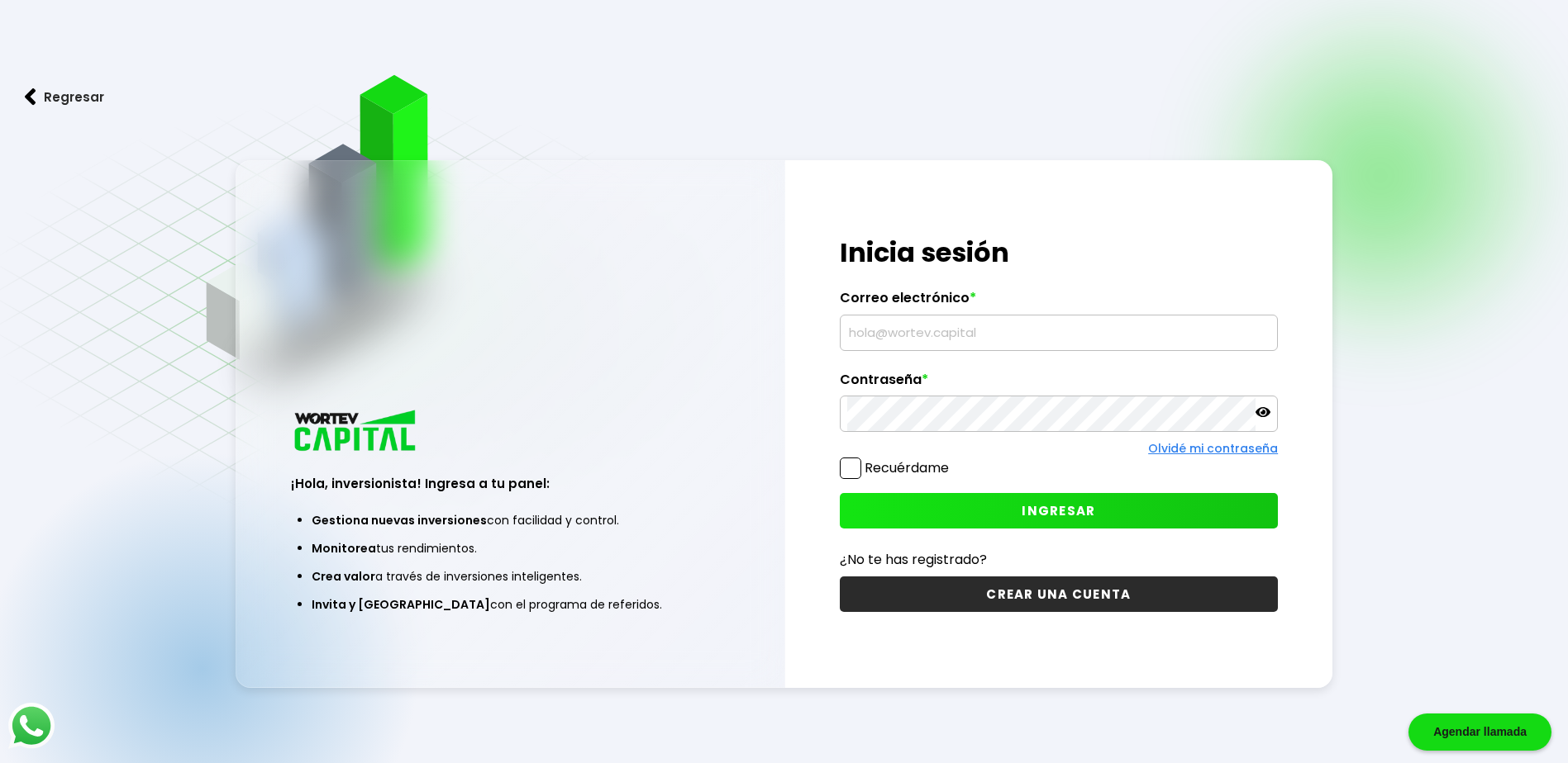
type input "[EMAIL_ADDRESS][DOMAIN_NAME]"
click at [1057, 513] on span "INGRESAR" at bounding box center [1058, 511] width 74 height 17
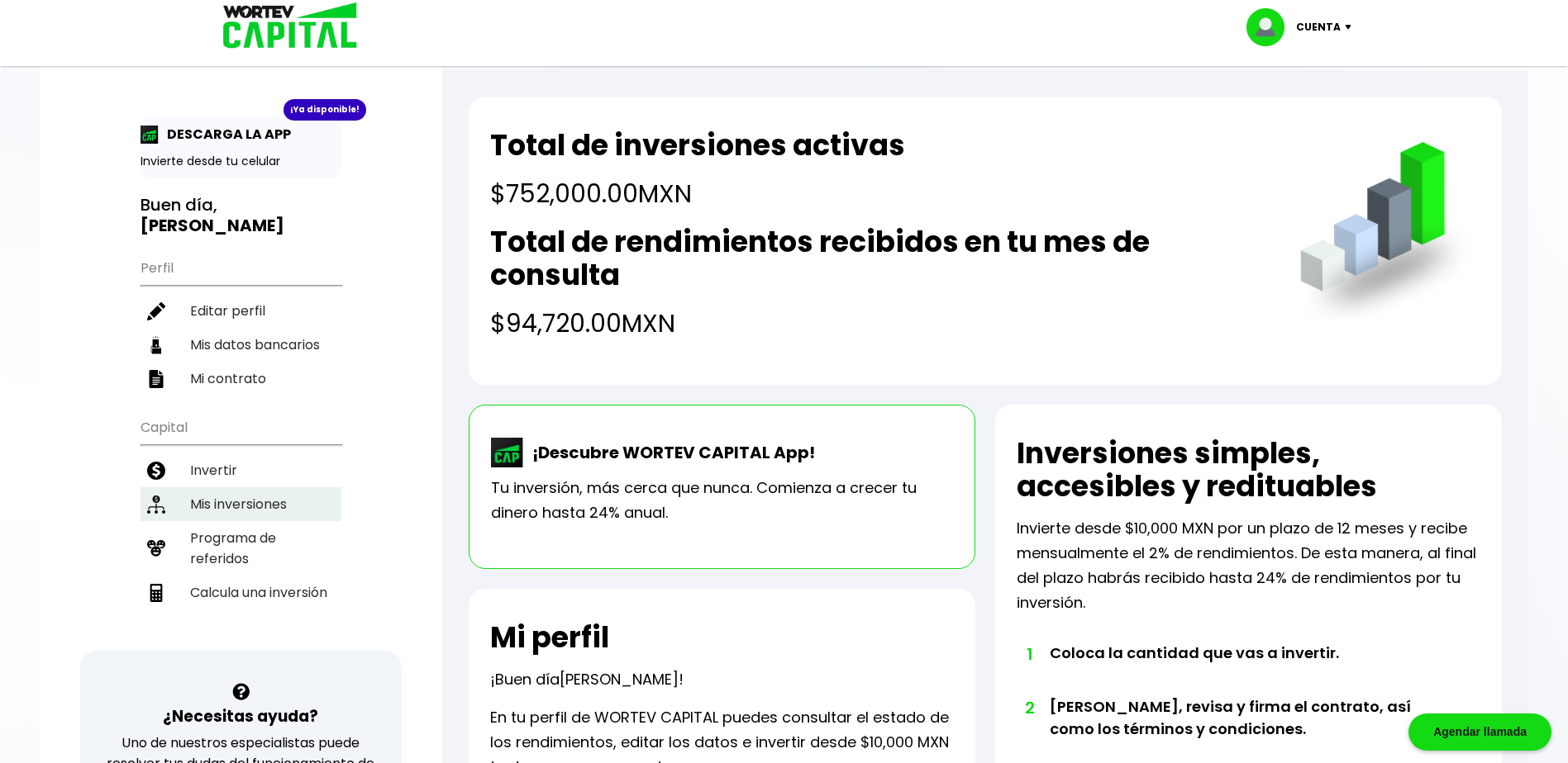
click at [232, 506] on li "Mis inversiones" at bounding box center [240, 504] width 201 height 34
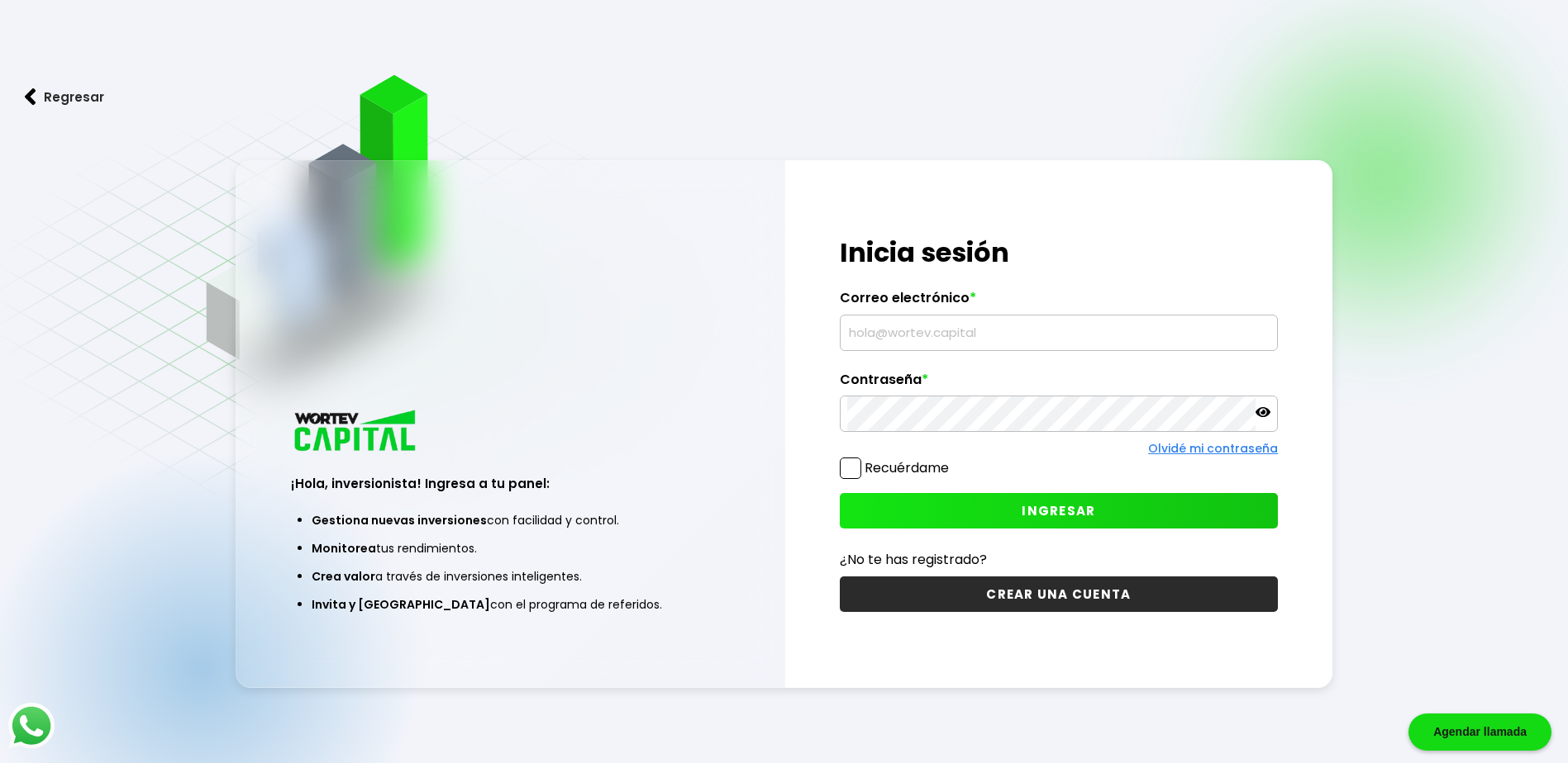
type input "[EMAIL_ADDRESS][DOMAIN_NAME]"
click at [1061, 506] on span "INGRESAR" at bounding box center [1058, 511] width 74 height 17
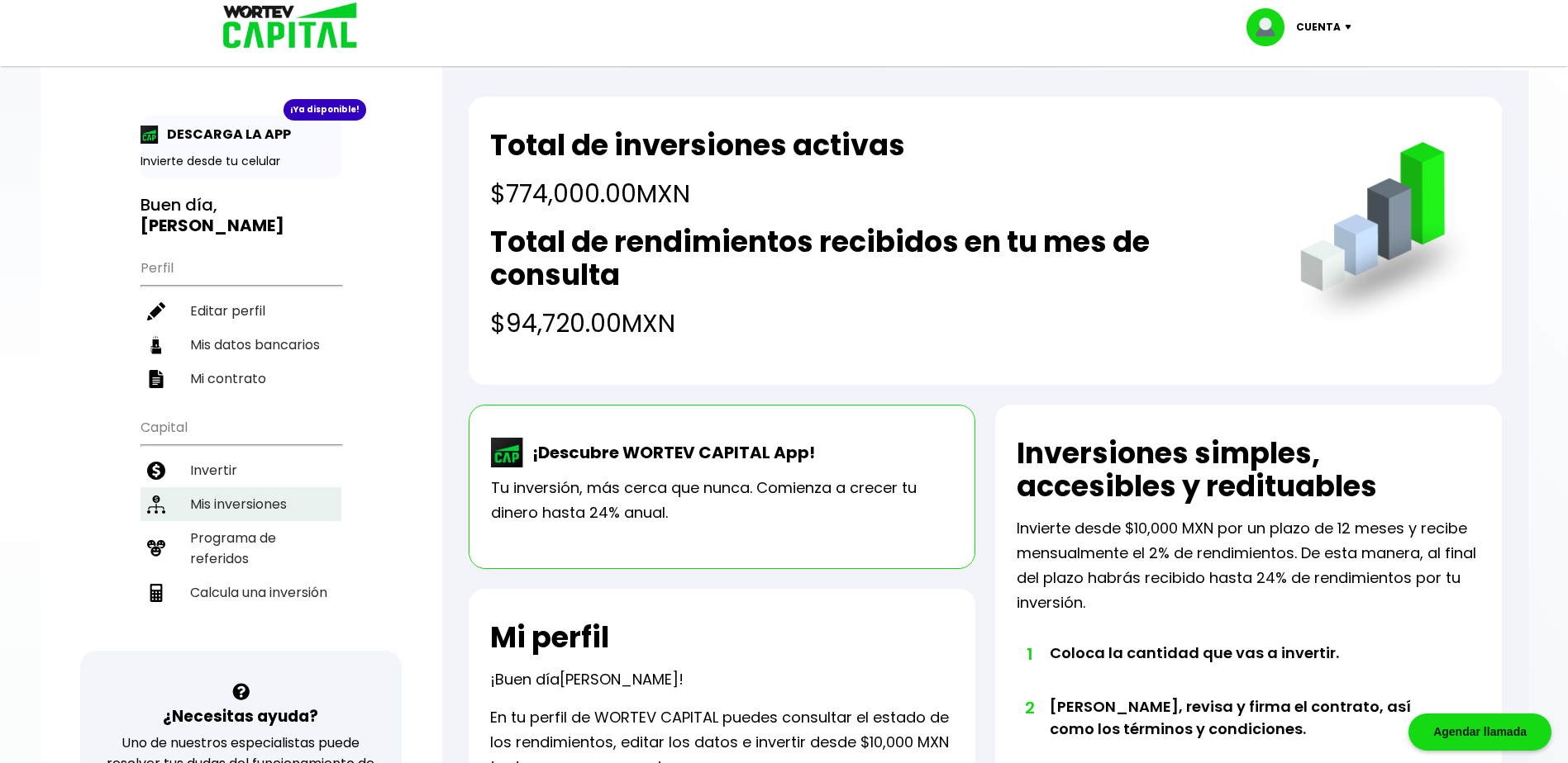
click at [277, 506] on li "Mis inversiones" at bounding box center [240, 504] width 201 height 34
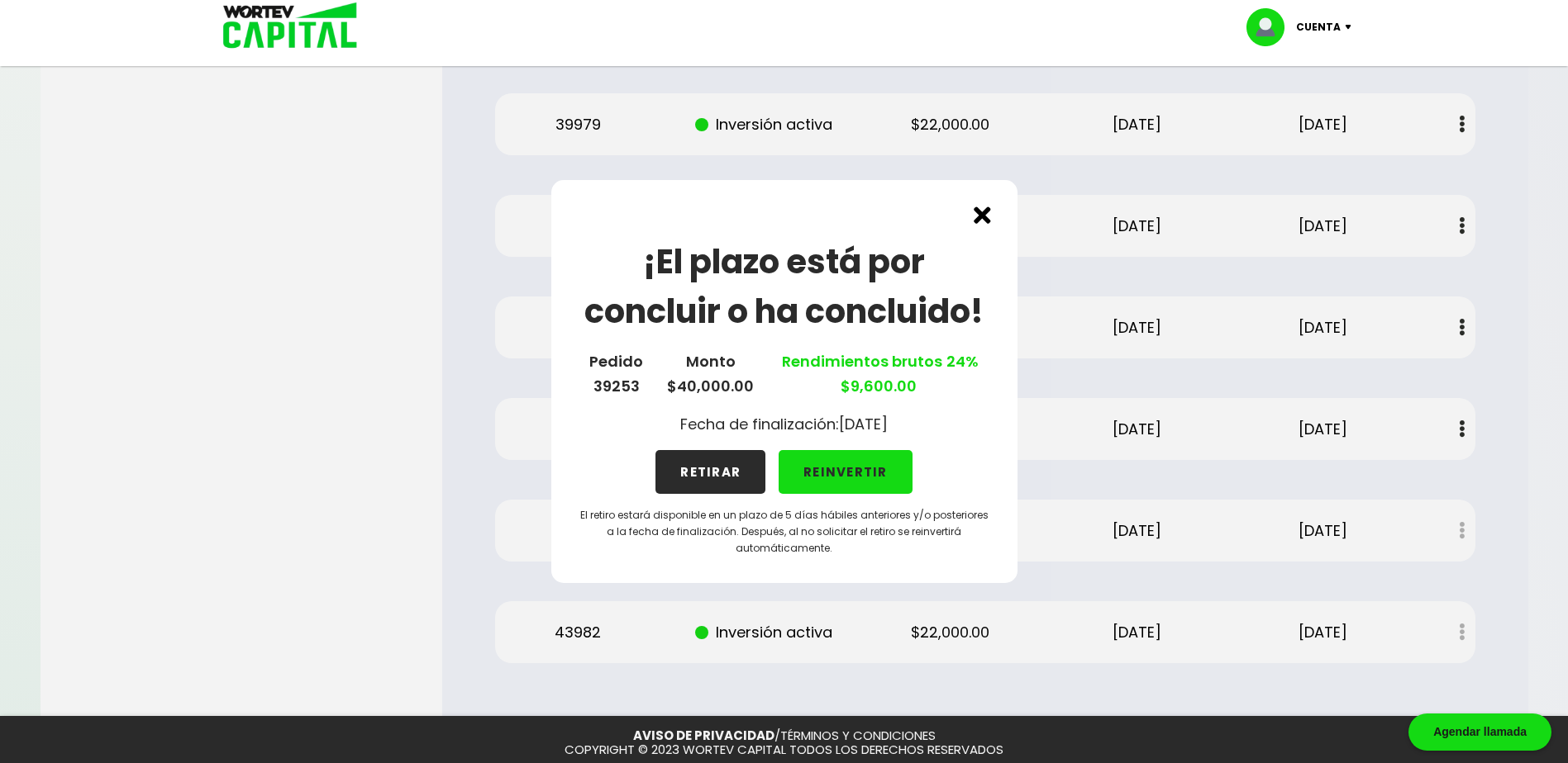
scroll to position [909, 0]
